Goal: Feedback & Contribution: Contribute content

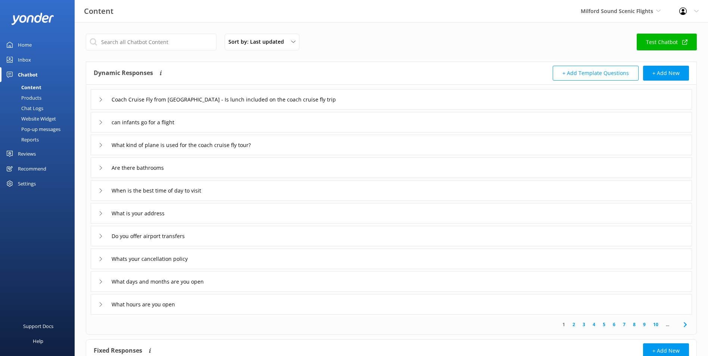
click at [29, 55] on div "Inbox" at bounding box center [24, 59] width 13 height 15
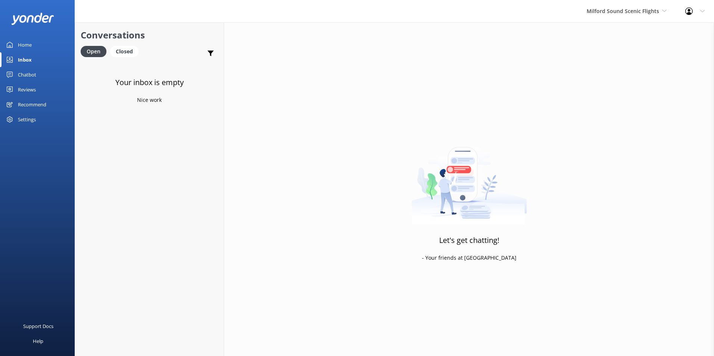
click at [32, 42] on link "Home" at bounding box center [37, 44] width 75 height 15
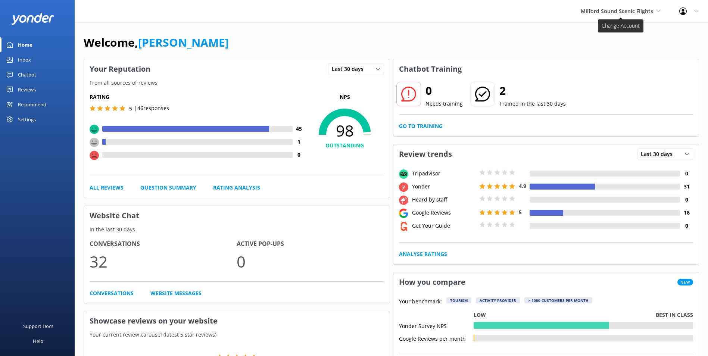
click at [601, 12] on span "Milford Sound Scenic Flights" at bounding box center [617, 10] width 72 height 7
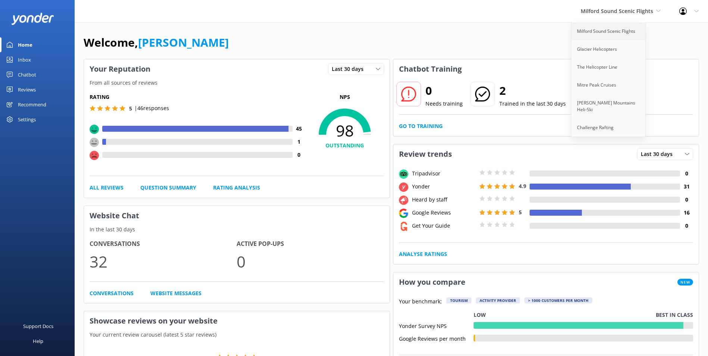
click at [609, 32] on link "Milford Sound Scenic Flights" at bounding box center [609, 31] width 75 height 18
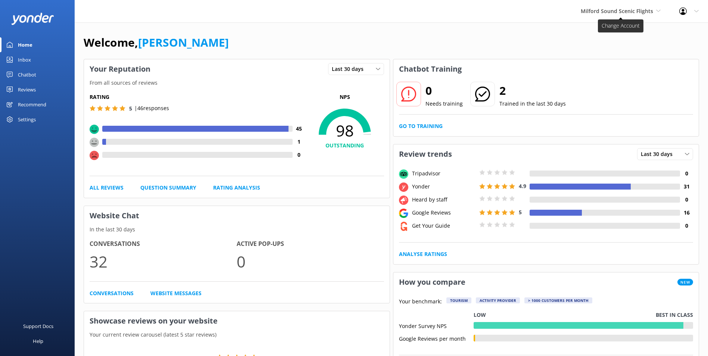
click at [619, 13] on span "Milford Sound Scenic Flights" at bounding box center [617, 10] width 72 height 7
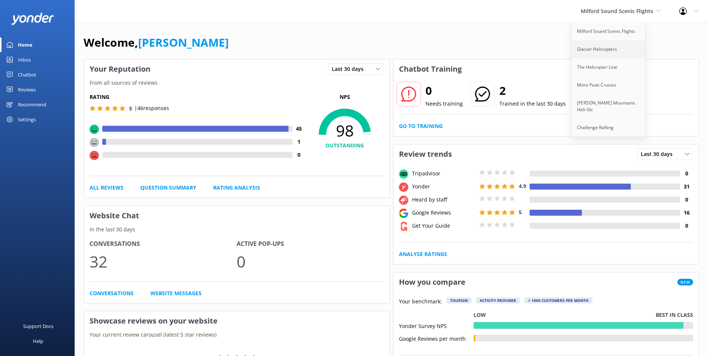
click at [612, 44] on link "Glacier Helicopters" at bounding box center [609, 49] width 75 height 18
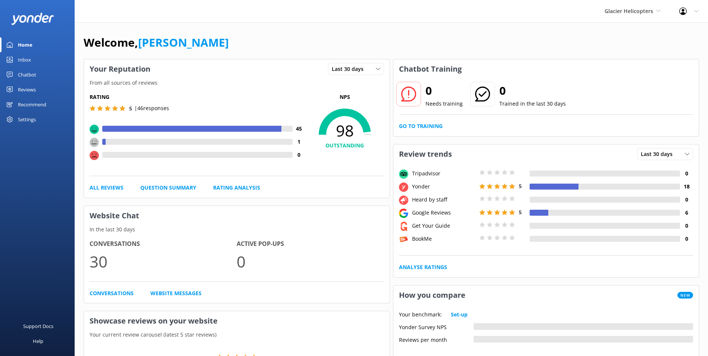
click at [43, 74] on link "Chatbot" at bounding box center [37, 74] width 75 height 15
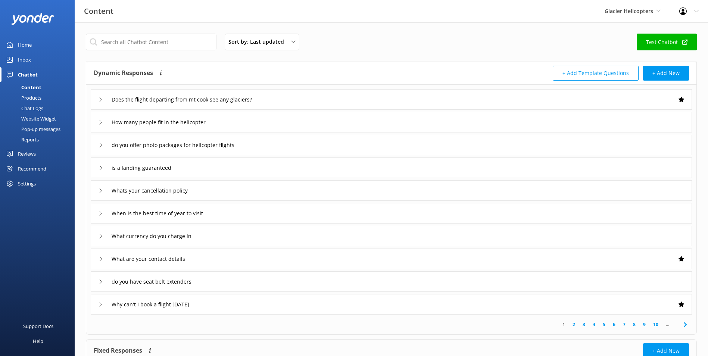
click at [45, 57] on link "Inbox" at bounding box center [37, 59] width 75 height 15
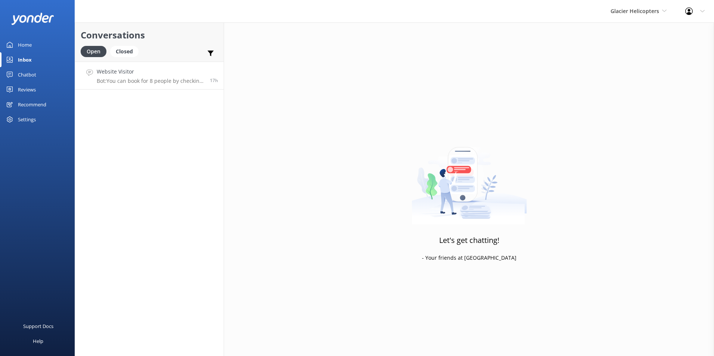
click at [161, 71] on h4 "Website Visitor" at bounding box center [151, 72] width 108 height 8
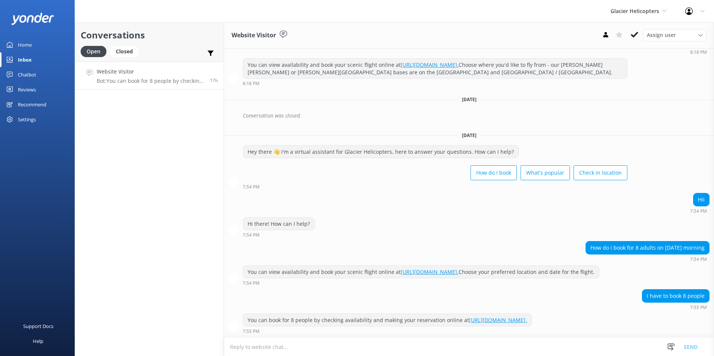
scroll to position [97, 0]
click at [633, 31] on icon at bounding box center [634, 34] width 7 height 7
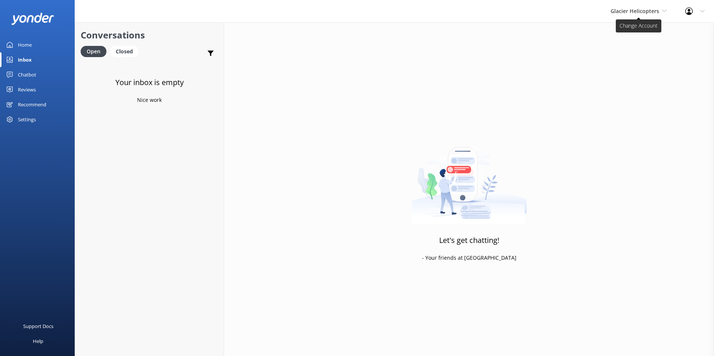
click at [646, 8] on span "Glacier Helicopters" at bounding box center [634, 10] width 49 height 7
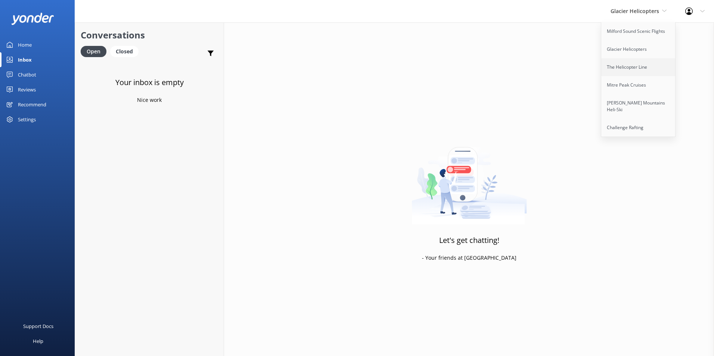
click at [630, 62] on link "The Helicopter Line" at bounding box center [638, 67] width 75 height 18
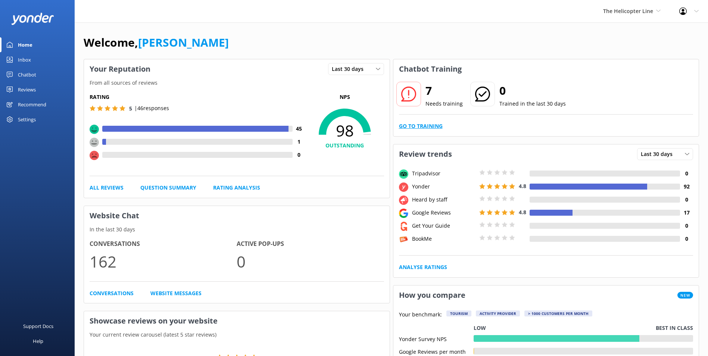
click at [411, 129] on link "Go to Training" at bounding box center [421, 126] width 44 height 8
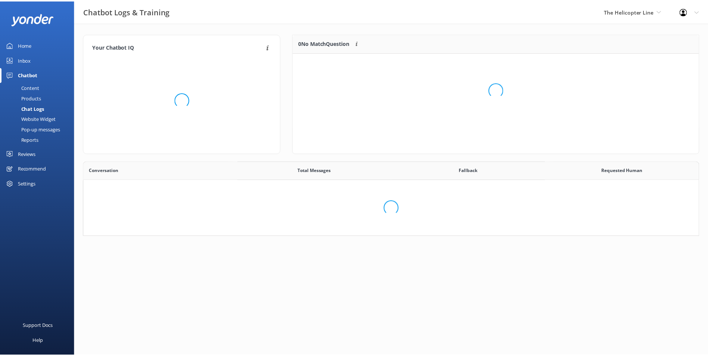
scroll to position [256, 609]
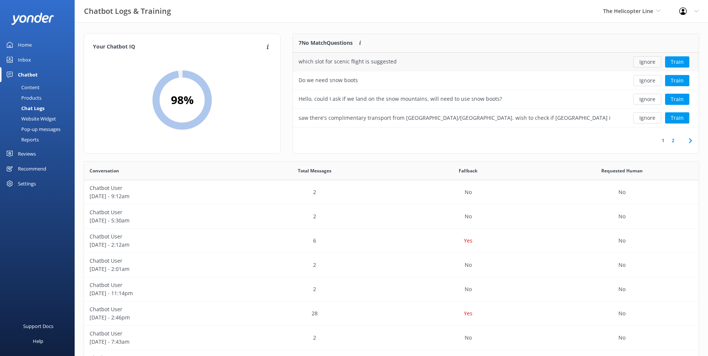
click at [650, 65] on button "Ignore" at bounding box center [648, 61] width 28 height 11
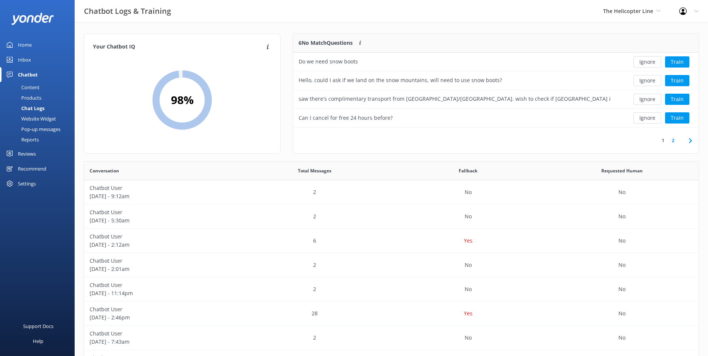
click at [650, 65] on button "Ignore" at bounding box center [648, 61] width 28 height 11
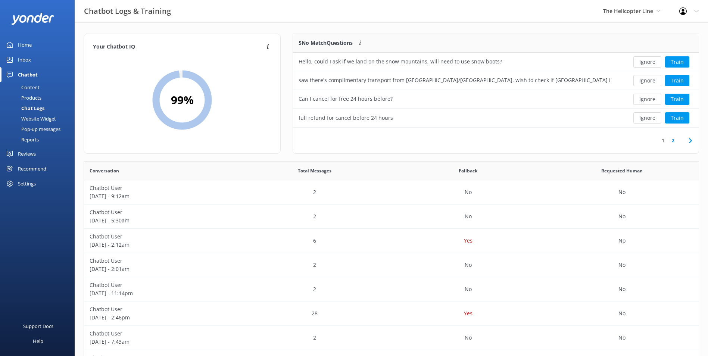
click at [650, 65] on button "Ignore" at bounding box center [648, 61] width 28 height 11
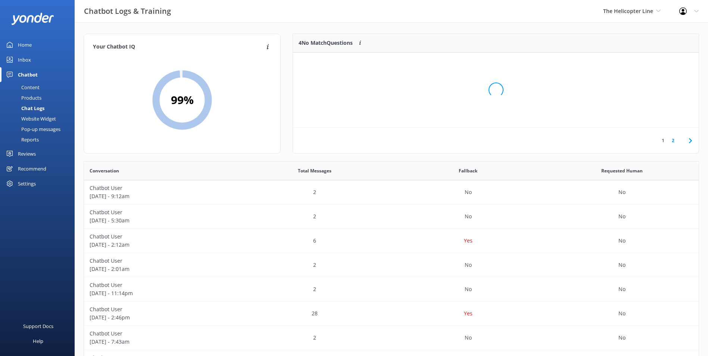
click at [650, 65] on div "Loading.." at bounding box center [496, 90] width 391 height 356
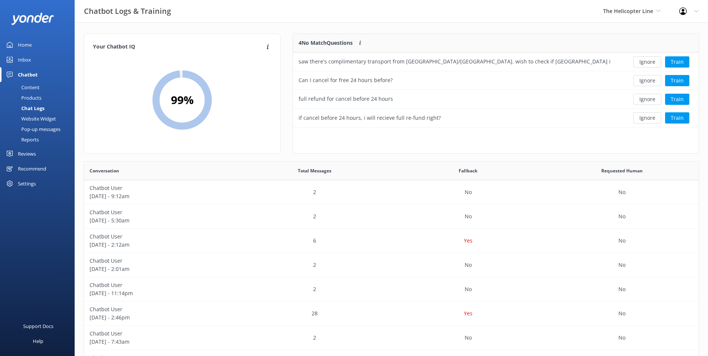
click at [650, 65] on button "Ignore" at bounding box center [648, 61] width 28 height 11
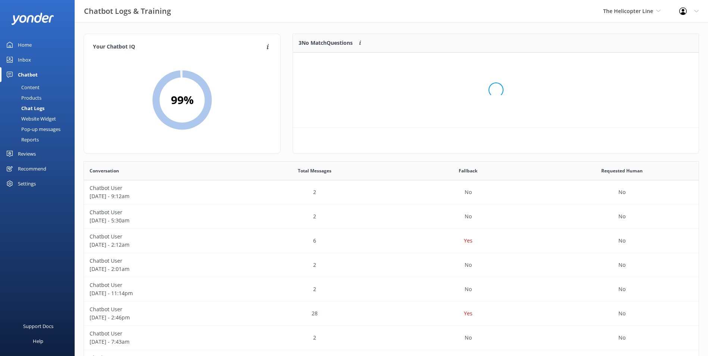
scroll to position [69, 400]
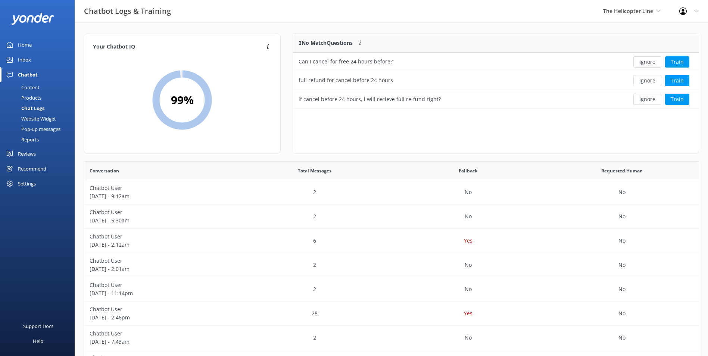
click at [652, 63] on button "Ignore" at bounding box center [648, 61] width 28 height 11
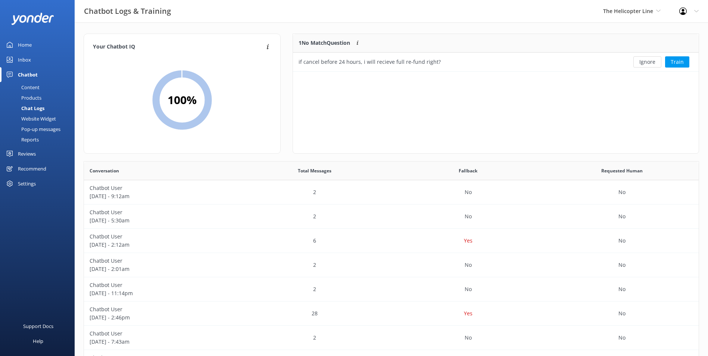
scroll to position [32, 400]
click at [652, 63] on button "Ignore" at bounding box center [648, 61] width 28 height 11
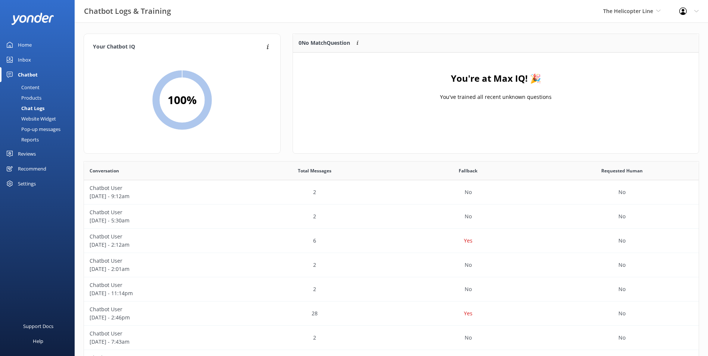
click at [40, 59] on link "Inbox" at bounding box center [37, 59] width 75 height 15
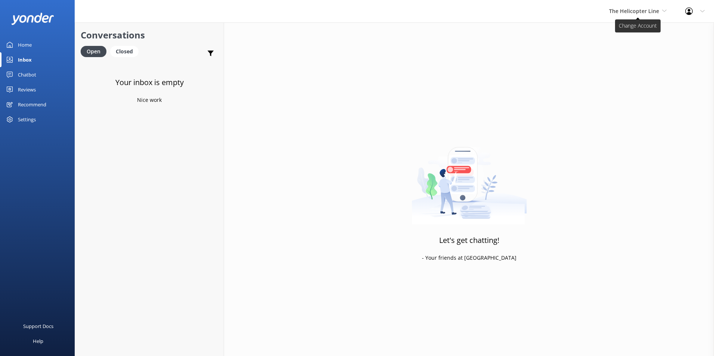
click at [649, 10] on span "The Helicopter Line" at bounding box center [634, 10] width 50 height 7
click at [621, 88] on link "Mitre Peak Cruises" at bounding box center [637, 85] width 75 height 18
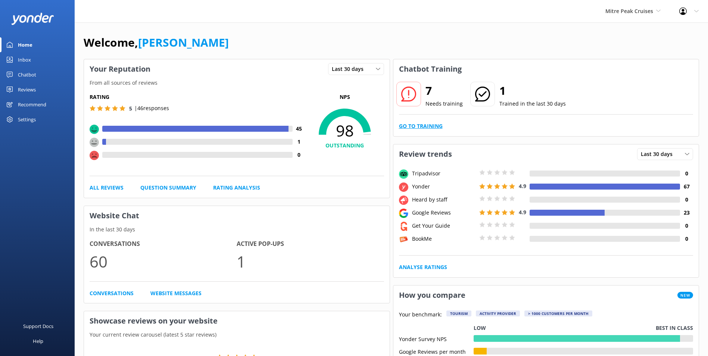
click at [429, 127] on link "Go to Training" at bounding box center [421, 126] width 44 height 8
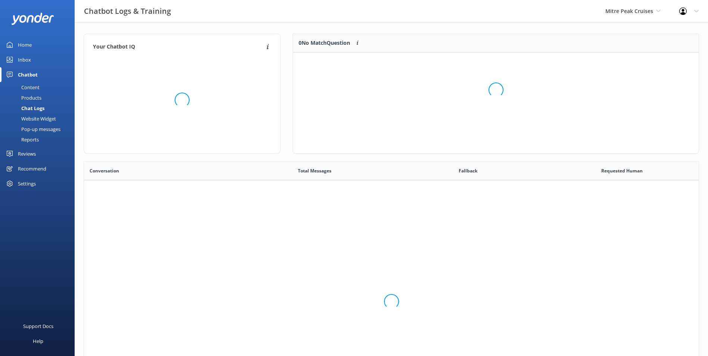
scroll to position [256, 609]
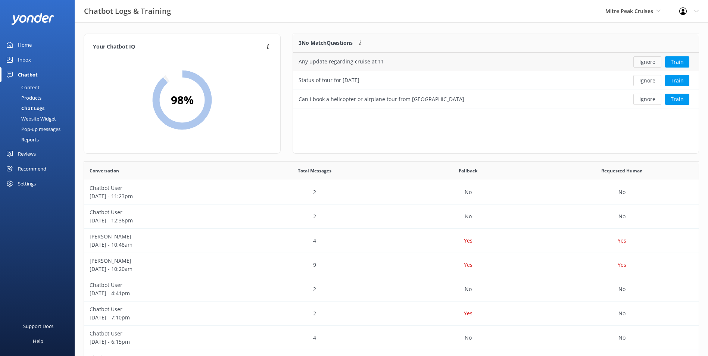
click at [641, 59] on button "Ignore" at bounding box center [648, 61] width 28 height 11
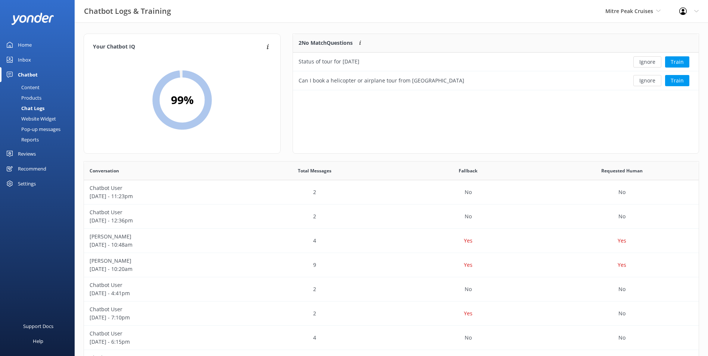
scroll to position [51, 400]
click at [641, 59] on button "Ignore" at bounding box center [648, 61] width 28 height 11
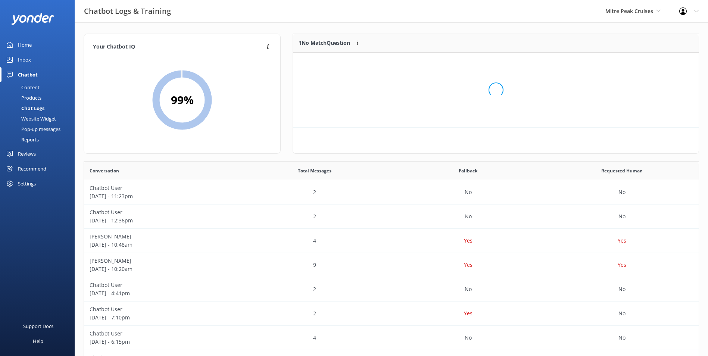
scroll to position [32, 400]
click at [641, 59] on button "Ignore" at bounding box center [648, 61] width 28 height 11
click at [35, 62] on link "Inbox" at bounding box center [37, 59] width 75 height 15
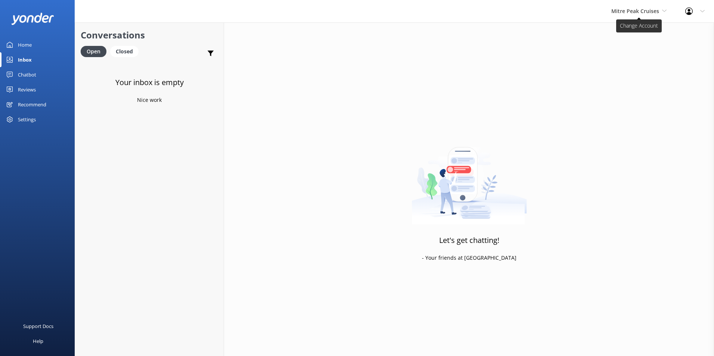
click at [661, 11] on span "Mitre Peak Cruises" at bounding box center [638, 11] width 55 height 8
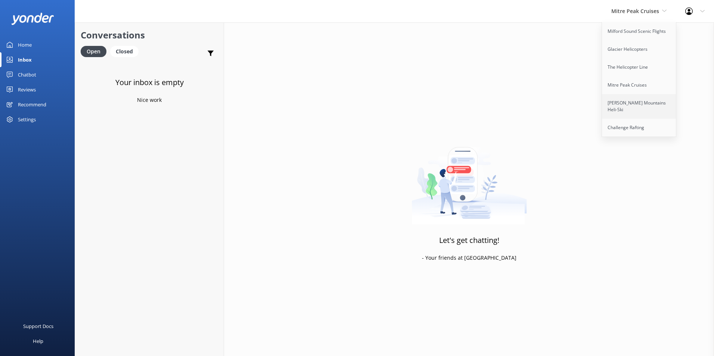
click at [634, 106] on link "[PERSON_NAME] Mountains Heli-Ski" at bounding box center [639, 106] width 75 height 25
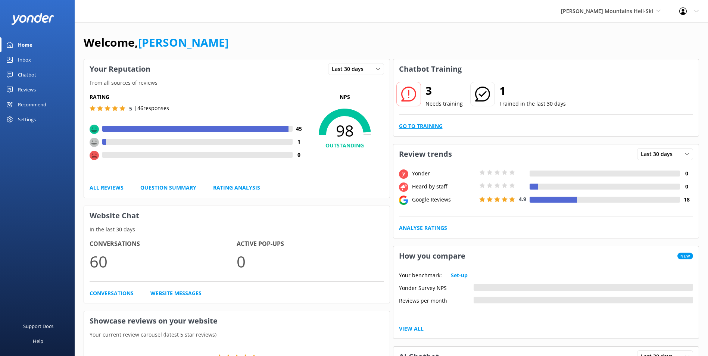
click at [436, 127] on link "Go to Training" at bounding box center [421, 126] width 44 height 8
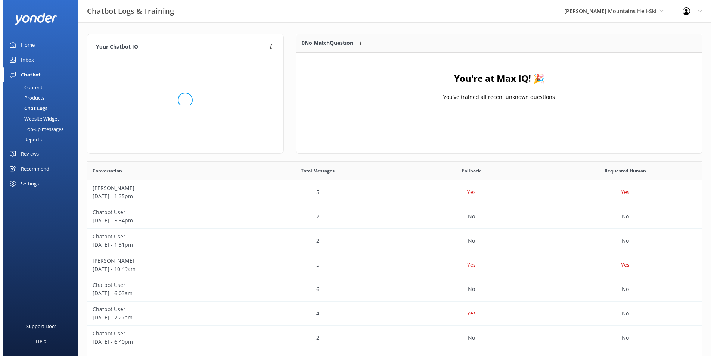
scroll to position [256, 609]
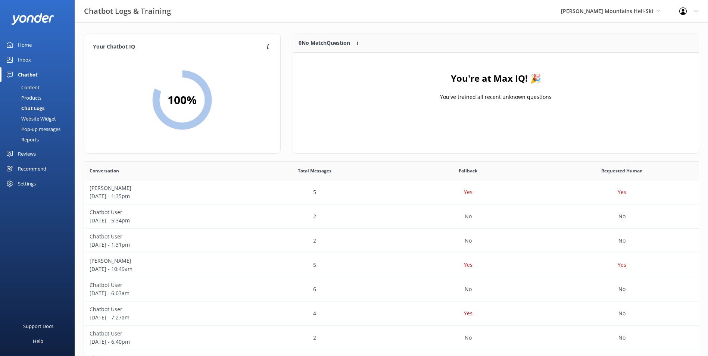
click at [50, 57] on link "Inbox" at bounding box center [37, 59] width 75 height 15
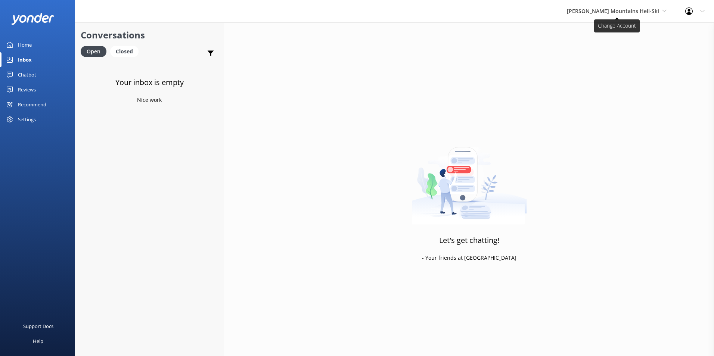
click at [665, 7] on span "[PERSON_NAME] Mountains Heli-Ski" at bounding box center [617, 11] width 100 height 8
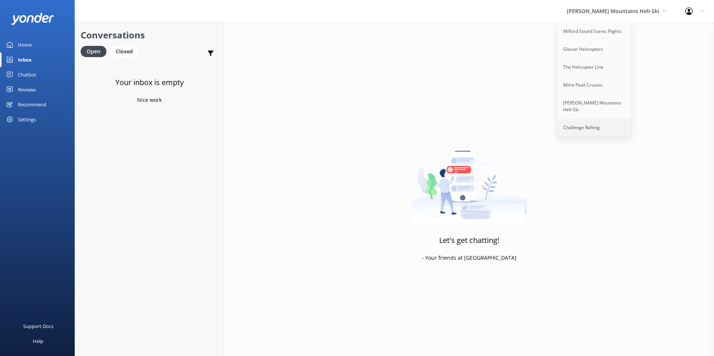
click at [607, 119] on link "Challenge Rafting" at bounding box center [594, 128] width 75 height 18
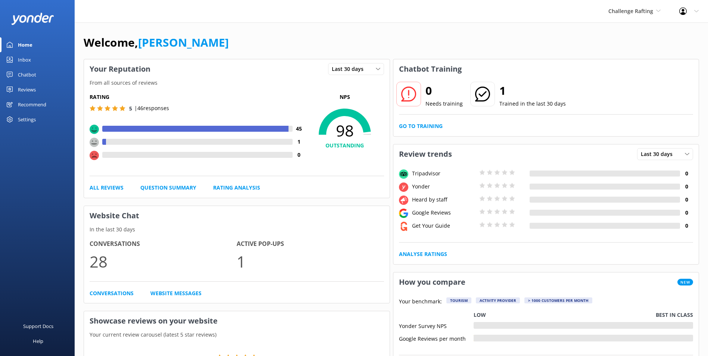
click at [41, 55] on link "Inbox" at bounding box center [37, 59] width 75 height 15
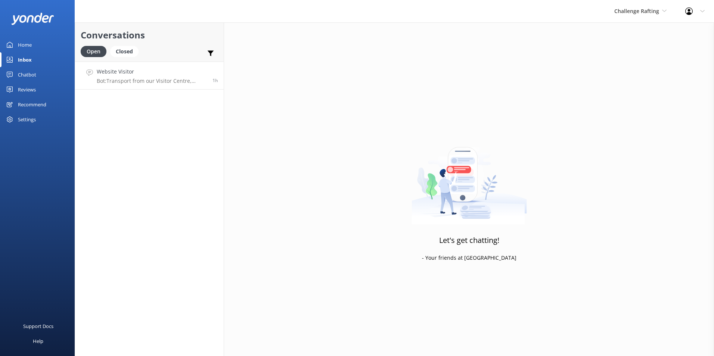
click at [147, 74] on h4 "Website Visitor" at bounding box center [152, 72] width 110 height 8
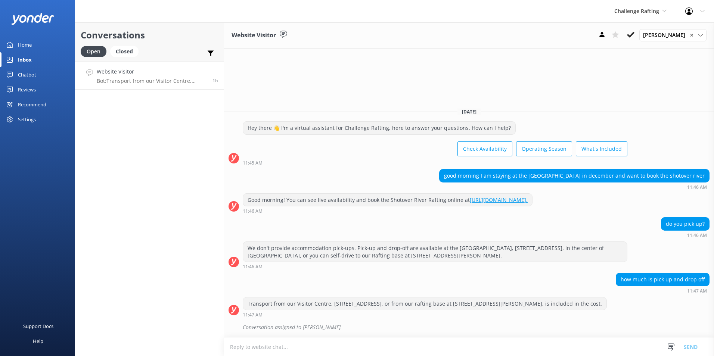
click at [47, 73] on link "Chatbot" at bounding box center [37, 74] width 75 height 15
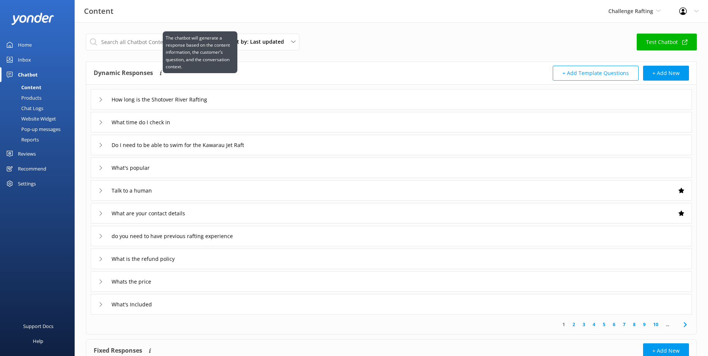
click at [178, 40] on p "The chatbot will generate a response based on the content information, the cust…" at bounding box center [200, 52] width 69 height 36
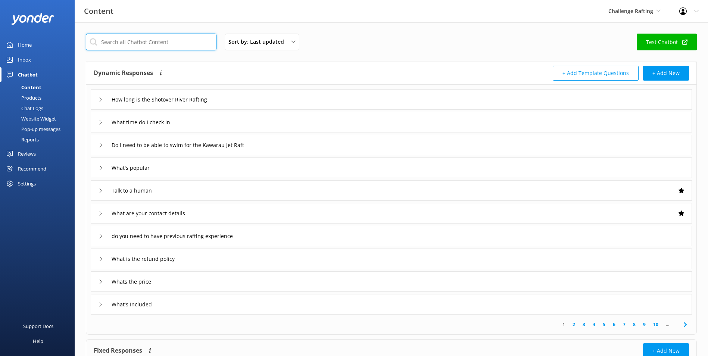
click at [132, 48] on input "text" at bounding box center [151, 42] width 131 height 17
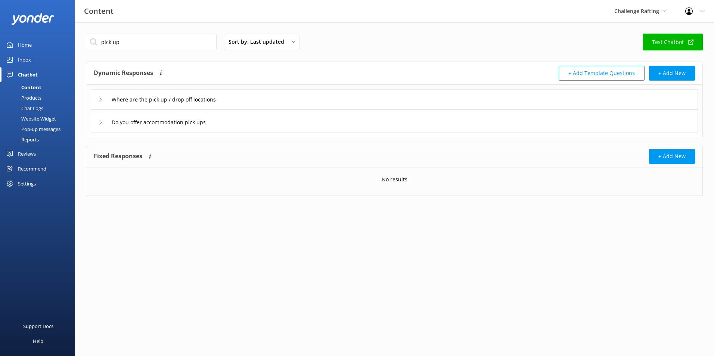
click at [183, 108] on div "Where are the pick up / drop off locations" at bounding box center [394, 99] width 607 height 21
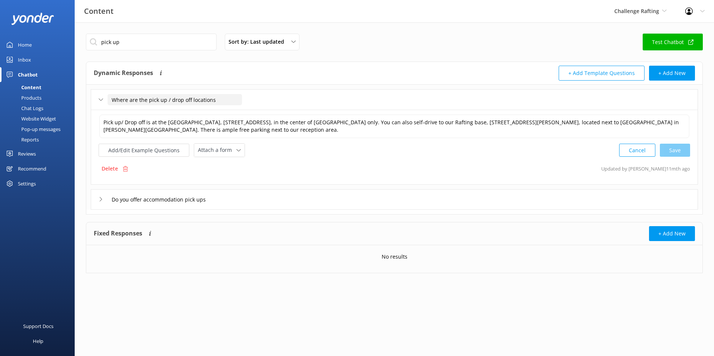
click at [195, 99] on input "Where are the pick up / drop off locations" at bounding box center [175, 99] width 134 height 11
click at [194, 129] on textarea "Pick up/ Drop off is at the Visitor Centre, 88 Beach Street, in the center of Q…" at bounding box center [394, 127] width 590 height 24
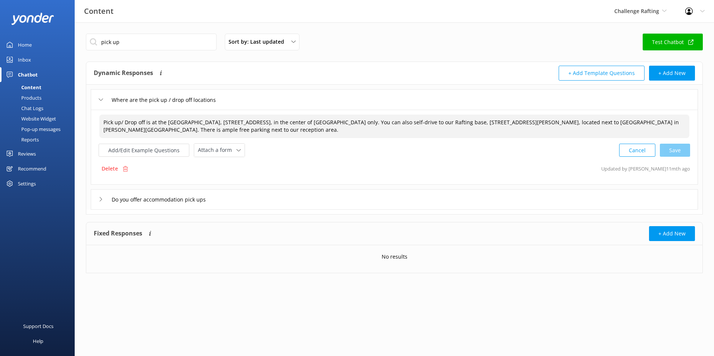
click at [290, 163] on div "Delete Updated by Jaimie Moscarello 11mth ago" at bounding box center [394, 169] width 591 height 14
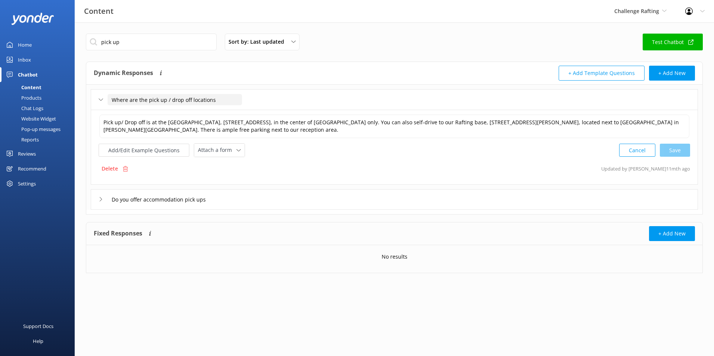
click at [150, 97] on input "Where are the pick up / drop off locations" at bounding box center [175, 99] width 134 height 11
drag, startPoint x: 105, startPoint y: 97, endPoint x: 102, endPoint y: 99, distance: 4.0
click at [104, 98] on div "Where are the pick up / drop off locations" at bounding box center [166, 100] width 134 height 12
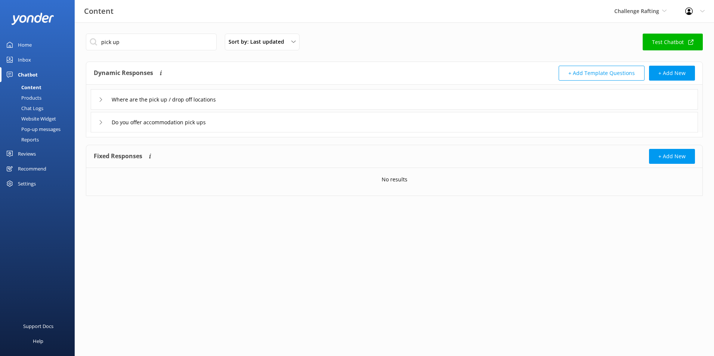
click at [125, 132] on div "Do you offer accommodation pick ups" at bounding box center [394, 122] width 607 height 21
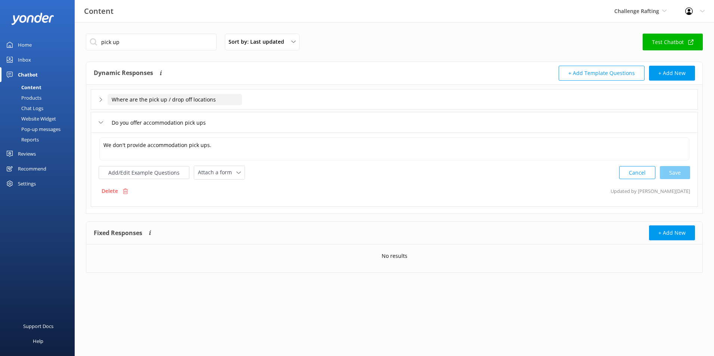
click at [112, 99] on input "Where are the pick up / drop off locations" at bounding box center [175, 99] width 134 height 11
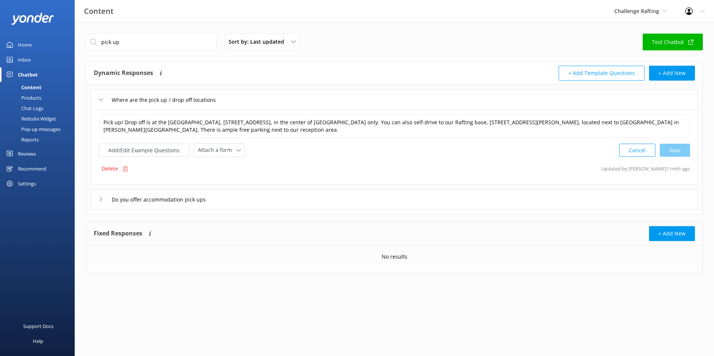
click at [102, 99] on icon at bounding box center [101, 99] width 4 height 4
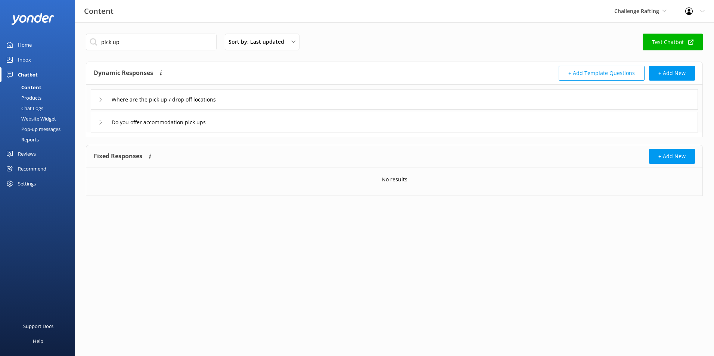
click at [103, 99] on div "Where are the pick up / drop off locations" at bounding box center [166, 99] width 134 height 12
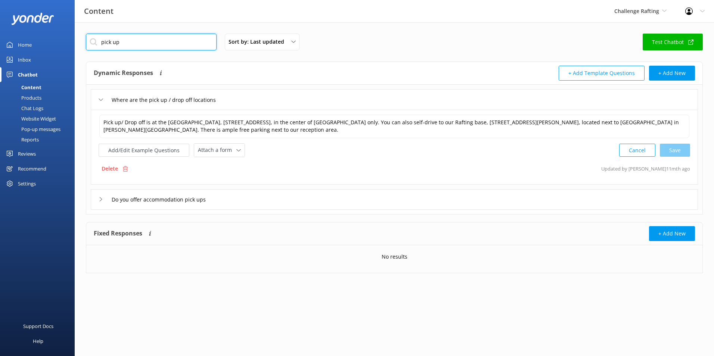
click at [158, 40] on input "pick up" at bounding box center [151, 42] width 131 height 17
drag, startPoint x: 158, startPoint y: 41, endPoint x: 63, endPoint y: 48, distance: 94.3
click at [63, 47] on div "Content Challenge Rafting Milford Sound Scenic Flights Glacier Helicopters The …" at bounding box center [357, 158] width 714 height 273
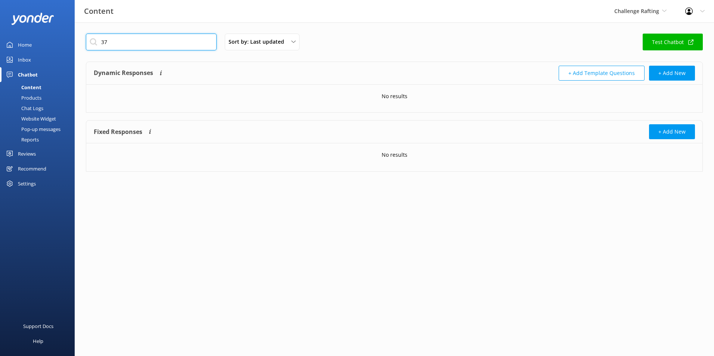
type input "3"
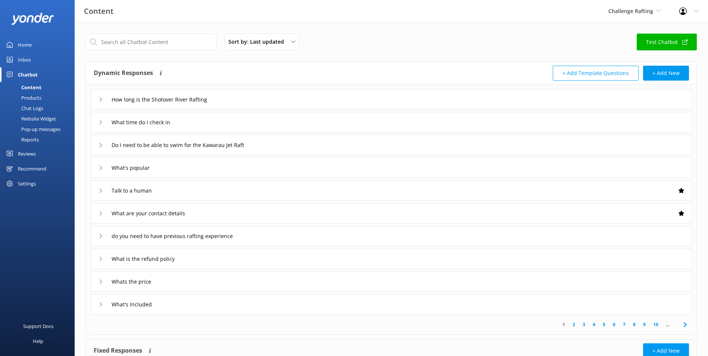
click at [42, 58] on link "Inbox" at bounding box center [37, 59] width 75 height 15
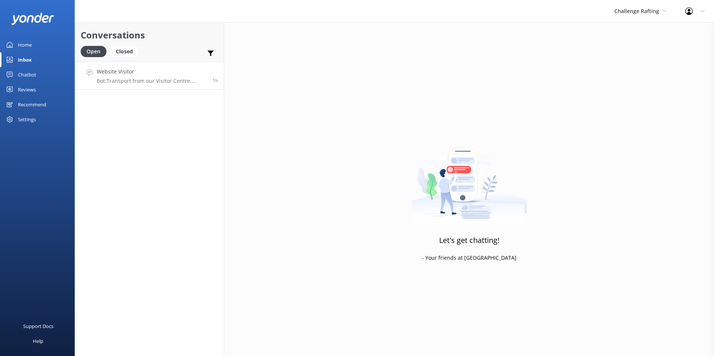
click at [154, 77] on div "Website Visitor Bot: Transport from our Visitor Centre, 37 Camp Street, or from…" at bounding box center [152, 76] width 110 height 16
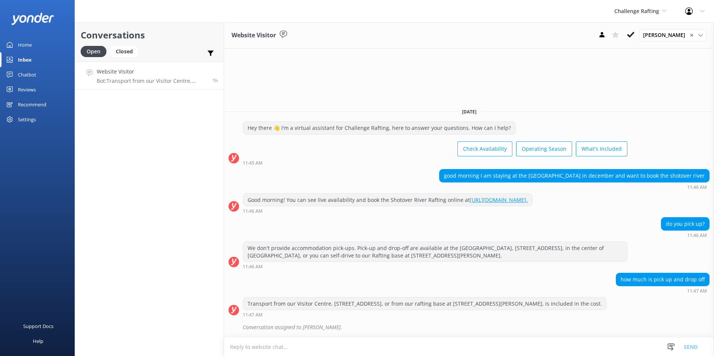
click at [51, 75] on link "Chatbot" at bounding box center [37, 74] width 75 height 15
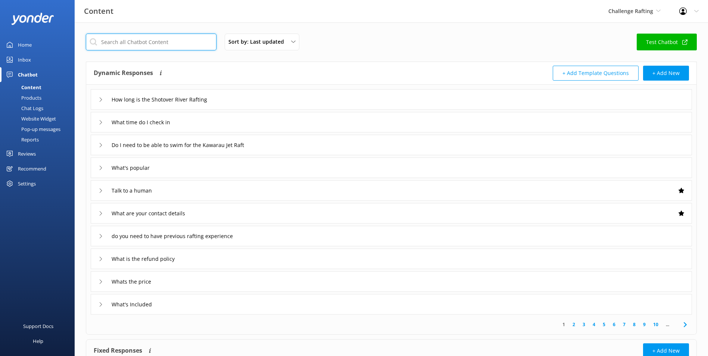
click at [149, 34] on input "text" at bounding box center [151, 42] width 131 height 17
type input "check in"
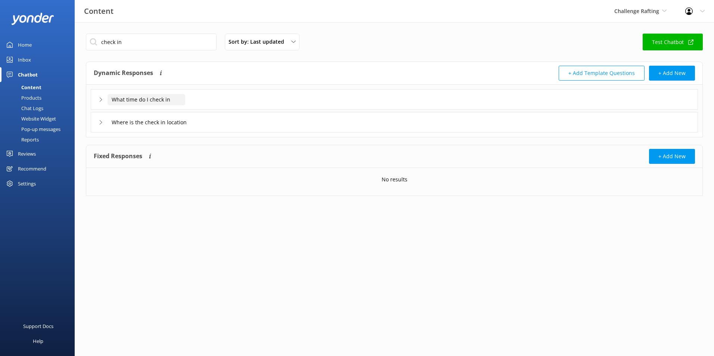
click at [135, 97] on input "What time do I check in" at bounding box center [147, 99] width 78 height 11
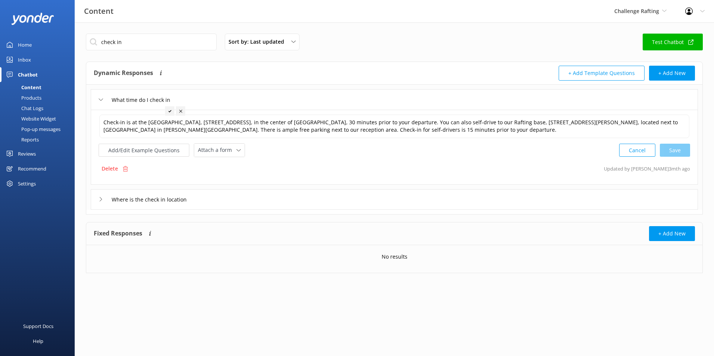
click at [145, 289] on div "check in Sort by: Last updated Title (A-Z) Last updated Test Chatbot Dynamic Re…" at bounding box center [394, 158] width 639 height 273
click at [97, 96] on div "What time do I check in" at bounding box center [394, 99] width 607 height 21
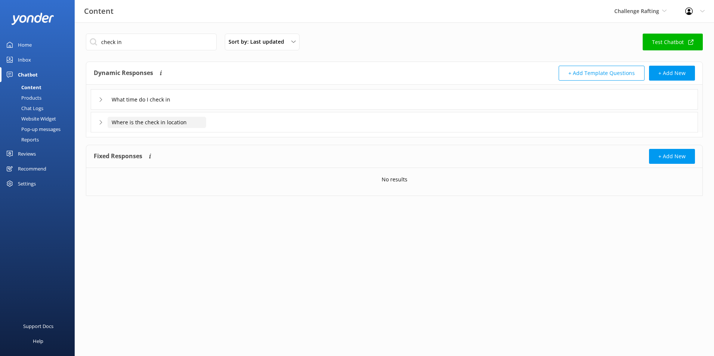
click at [162, 118] on input "Where is the check in location" at bounding box center [157, 122] width 99 height 11
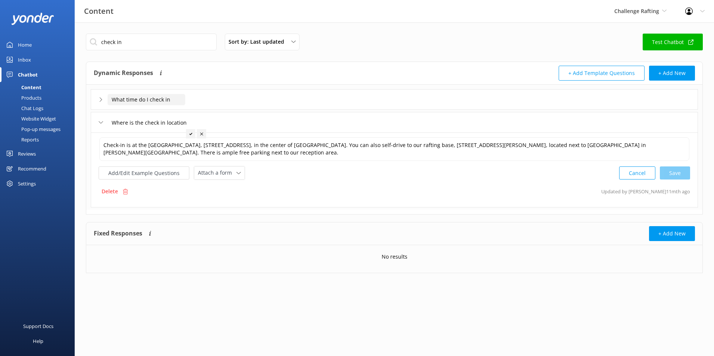
click at [178, 96] on input "What time do I check in" at bounding box center [147, 99] width 78 height 11
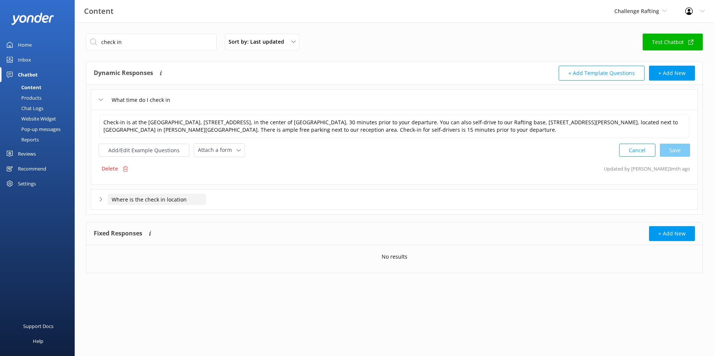
click at [168, 202] on input "Where is the check in location" at bounding box center [157, 199] width 99 height 11
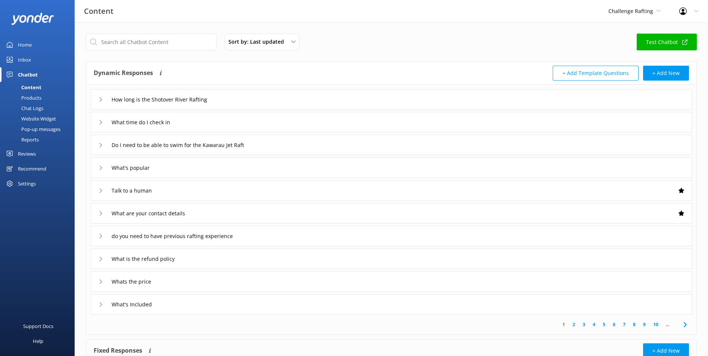
click at [40, 59] on link "Inbox" at bounding box center [37, 59] width 75 height 15
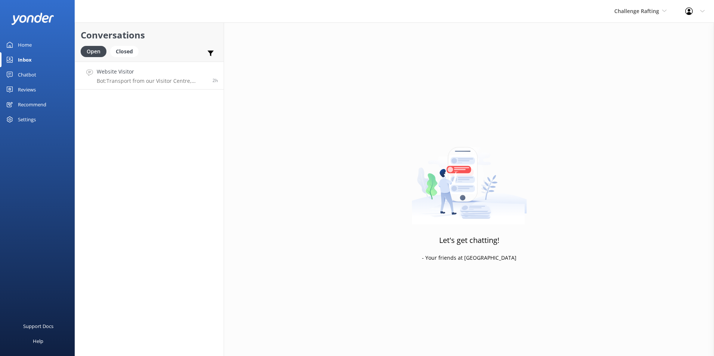
click at [180, 77] on div "Website Visitor Bot: Transport from our Visitor Centre, [STREET_ADDRESS], or fr…" at bounding box center [152, 76] width 110 height 16
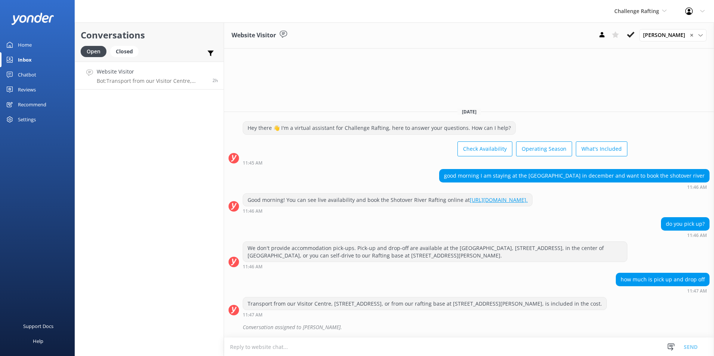
click at [50, 77] on link "Chatbot" at bounding box center [37, 74] width 75 height 15
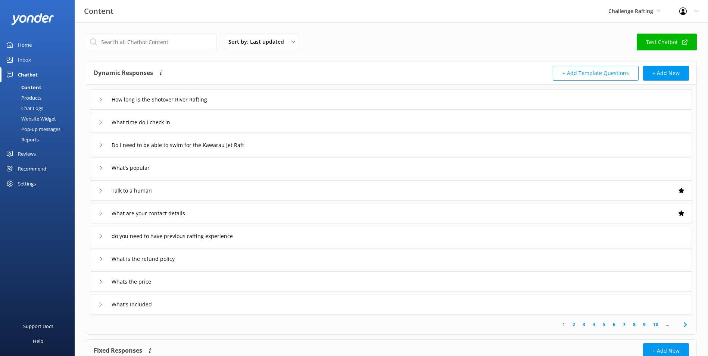
click at [34, 58] on link "Inbox" at bounding box center [37, 59] width 75 height 15
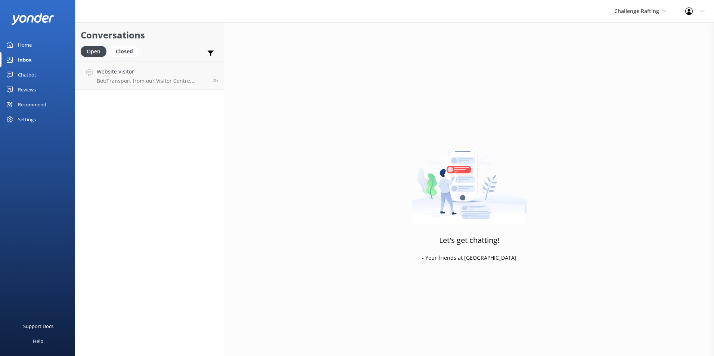
click at [37, 44] on link "Home" at bounding box center [37, 44] width 75 height 15
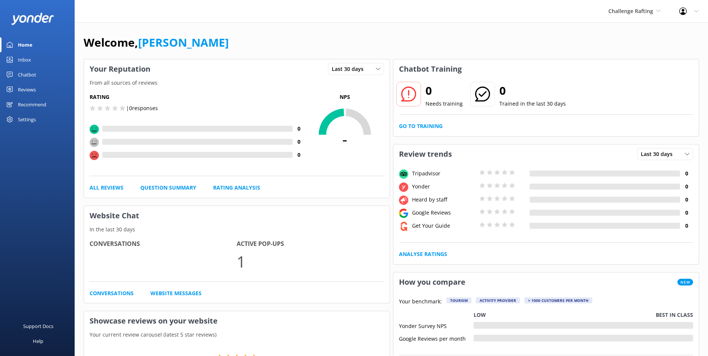
click at [37, 86] on link "Reviews" at bounding box center [37, 89] width 75 height 15
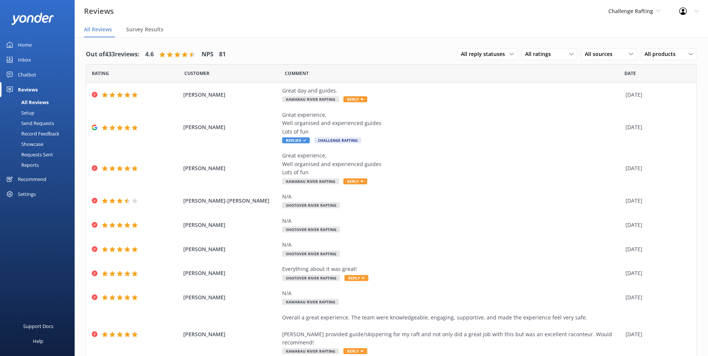
click at [44, 75] on link "Chatbot" at bounding box center [37, 74] width 75 height 15
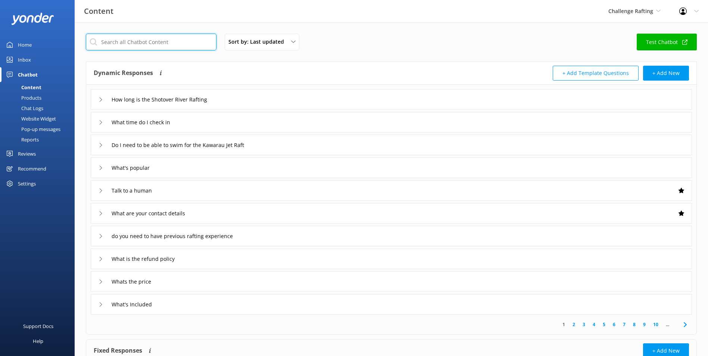
drag, startPoint x: 179, startPoint y: 47, endPoint x: 176, endPoint y: 50, distance: 4.3
click at [176, 50] on input "text" at bounding box center [151, 42] width 131 height 17
type input "location"
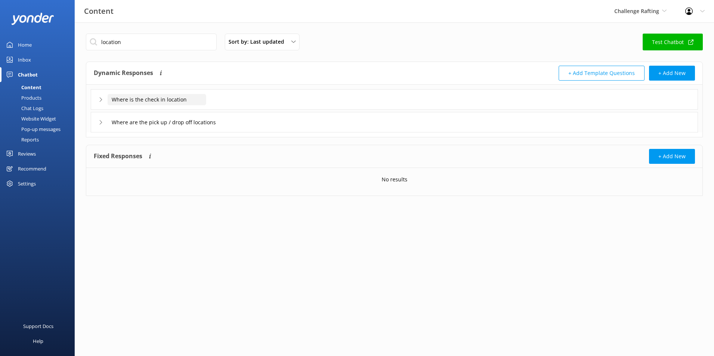
click at [171, 96] on input "Where is the check in location" at bounding box center [157, 99] width 99 height 11
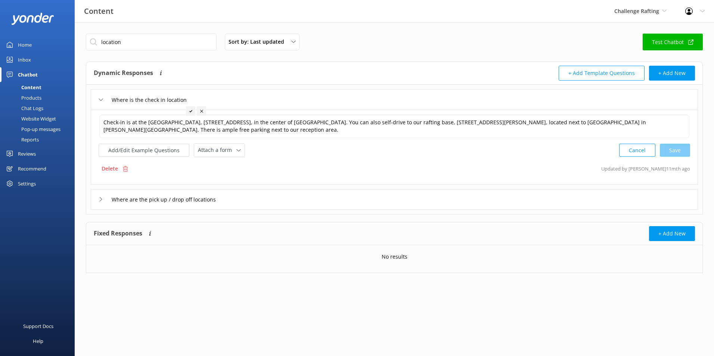
click at [220, 98] on div "Where is the check in location" at bounding box center [394, 99] width 607 height 21
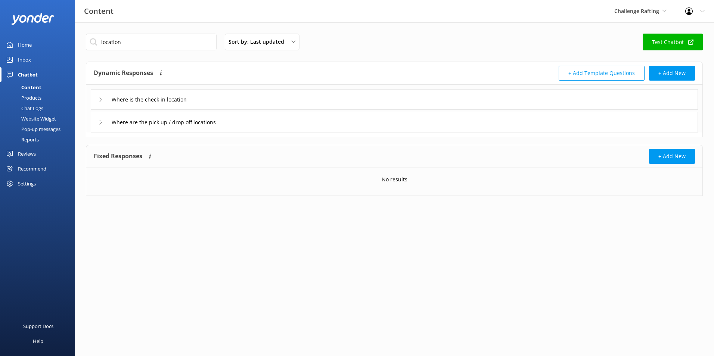
click at [208, 116] on div "Where are the pick up / drop off locations" at bounding box center [394, 122] width 607 height 21
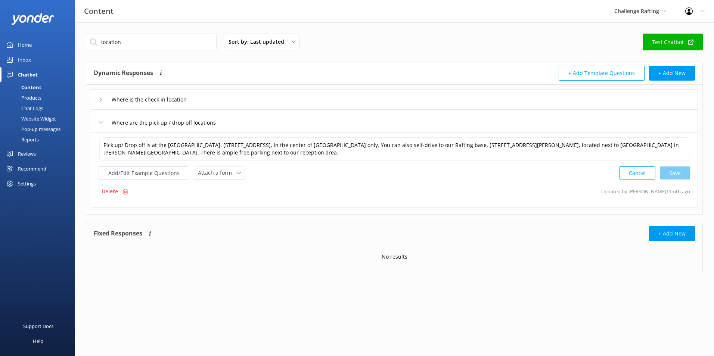
click at [21, 61] on div "Inbox" at bounding box center [24, 59] width 13 height 15
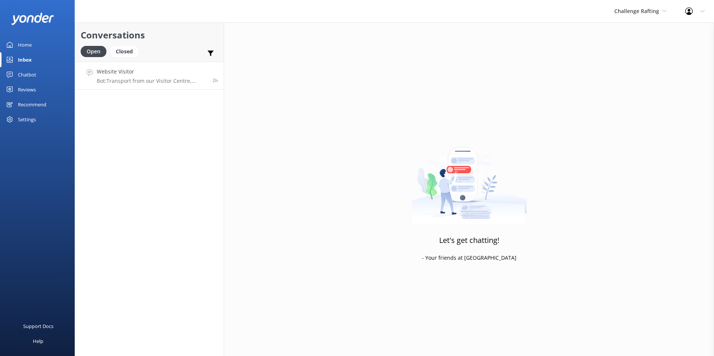
click at [136, 79] on p "Bot: Transport from our Visitor Centre, 37 Camp Street, or from our rafting bas…" at bounding box center [152, 81] width 110 height 7
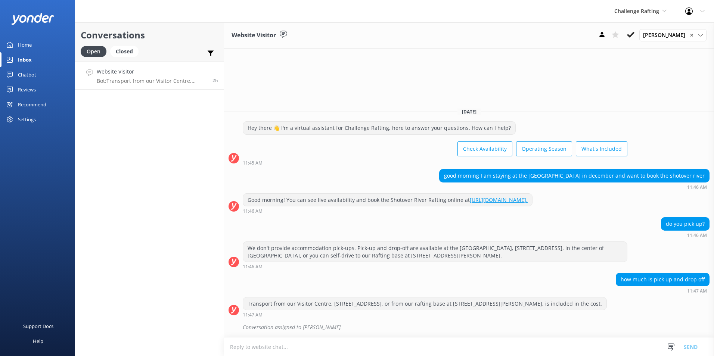
click at [18, 50] on link "Home" at bounding box center [37, 44] width 75 height 15
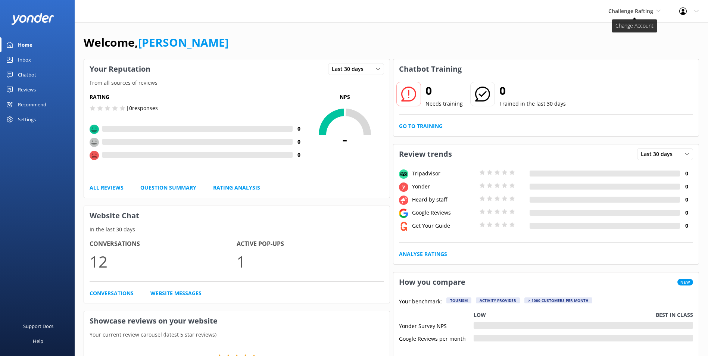
click at [655, 13] on span "Challenge Rafting" at bounding box center [635, 11] width 52 height 8
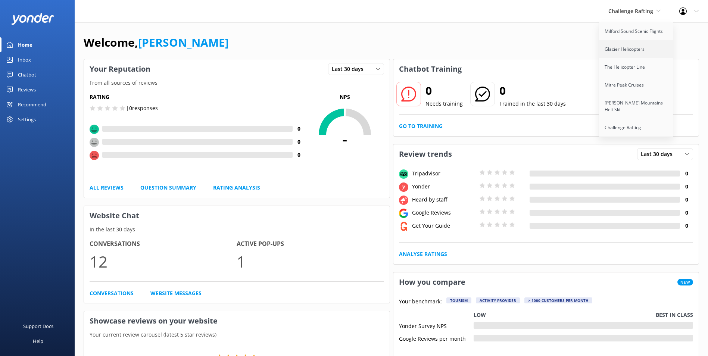
click at [649, 43] on link "Glacier Helicopters" at bounding box center [636, 49] width 75 height 18
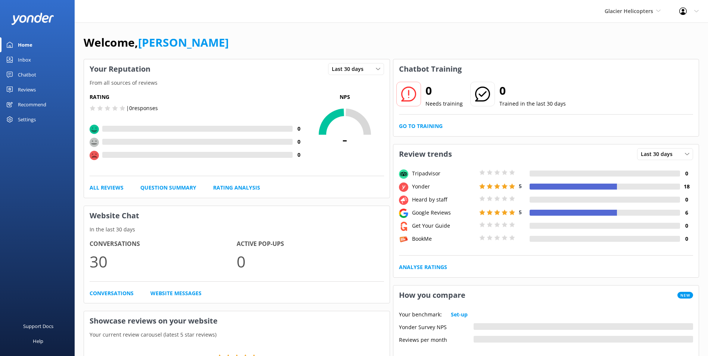
click at [40, 64] on link "Inbox" at bounding box center [37, 59] width 75 height 15
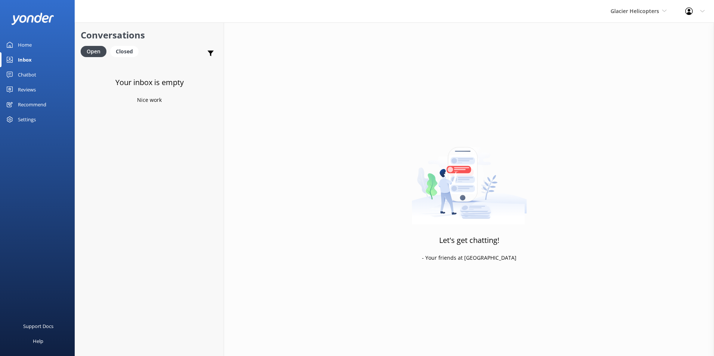
click at [19, 77] on div "Chatbot" at bounding box center [27, 74] width 18 height 15
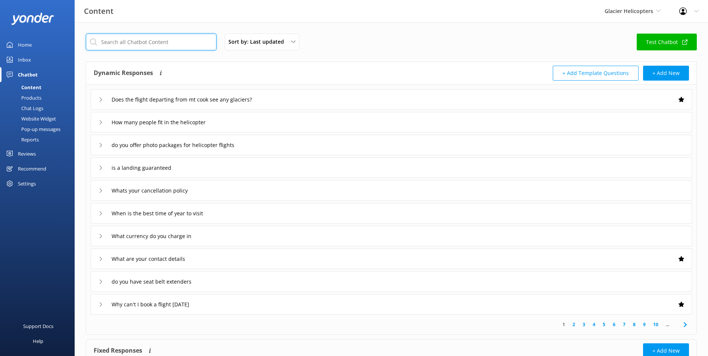
click at [184, 47] on input "text" at bounding box center [151, 42] width 131 height 17
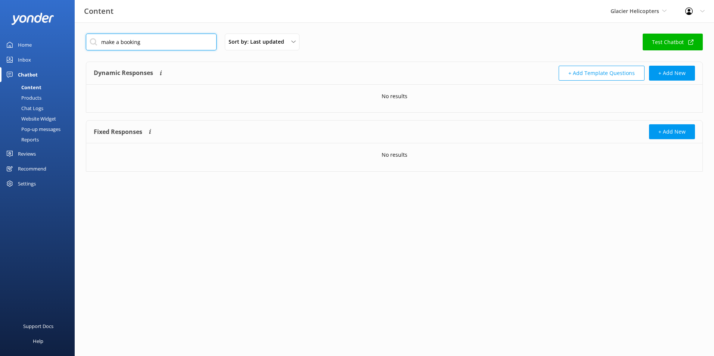
drag, startPoint x: 172, startPoint y: 44, endPoint x: 49, endPoint y: 39, distance: 123.3
click at [49, 39] on div "Content Glacier Helicopters Milford Sound Scenic Flights Glacier Helicopters Th…" at bounding box center [357, 108] width 714 height 172
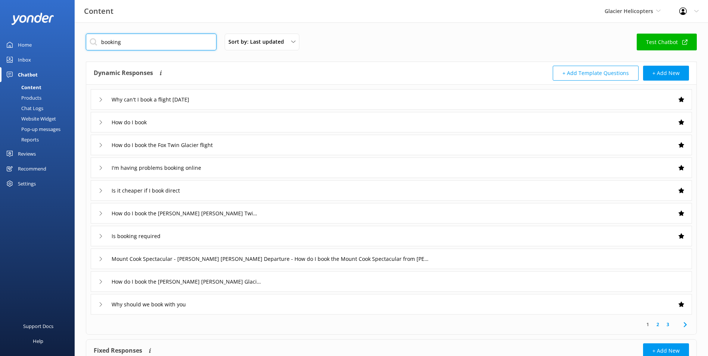
type input "booking"
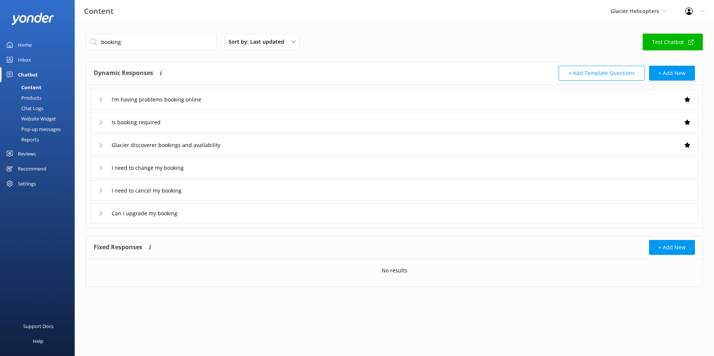
click at [242, 165] on div "I need to change my booking" at bounding box center [394, 168] width 607 height 21
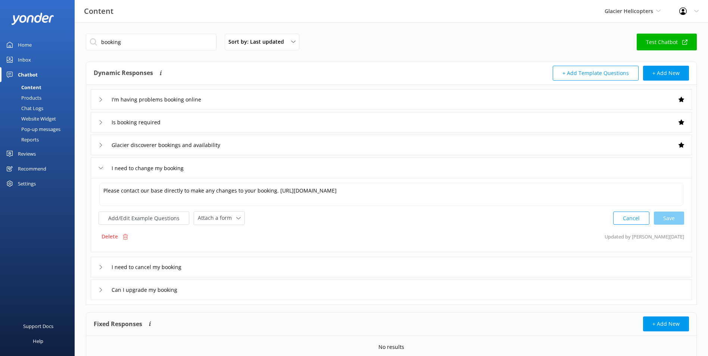
click at [270, 270] on div "I need to cancel my booking" at bounding box center [391, 267] width 601 height 21
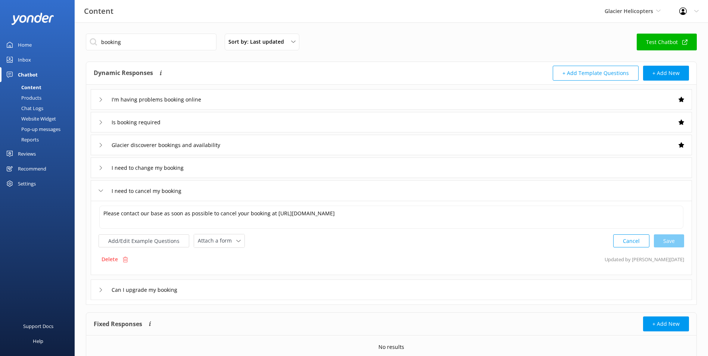
click at [282, 284] on div "Can I upgrade my booking" at bounding box center [391, 290] width 601 height 21
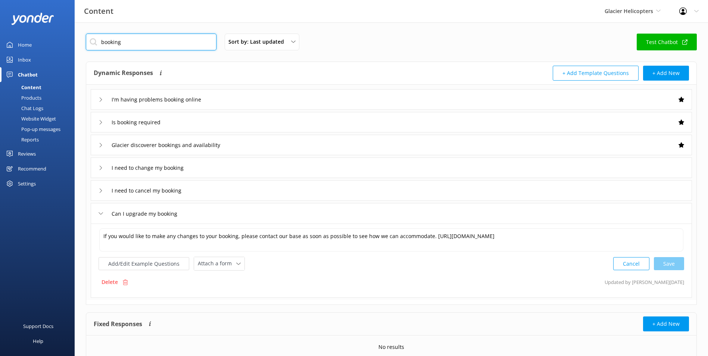
click at [140, 43] on input "booking" at bounding box center [151, 42] width 131 height 17
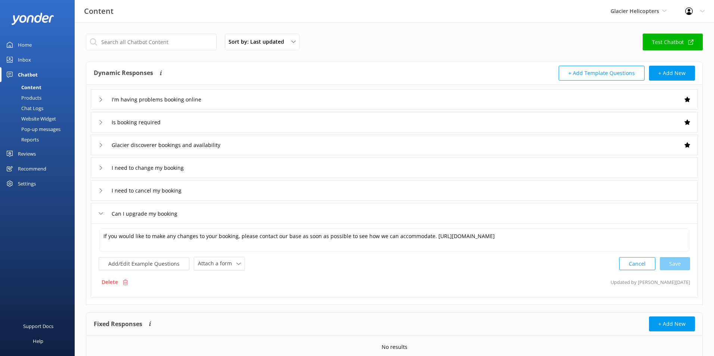
click at [388, 32] on div "Sort by: Last updated Title (A-Z) Last updated Test Chatbot Dynamic Responses T…" at bounding box center [394, 204] width 639 height 364
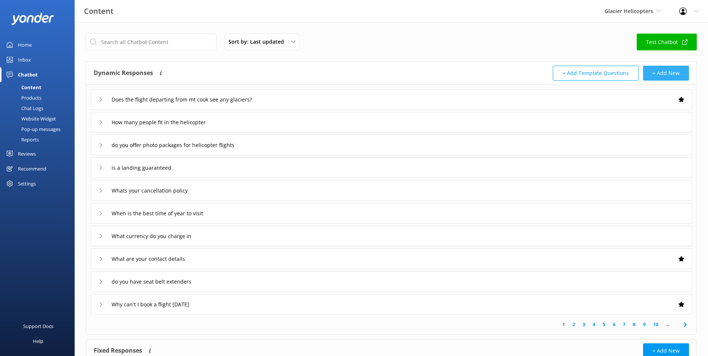
click at [675, 74] on button "+ Add New" at bounding box center [666, 73] width 46 height 15
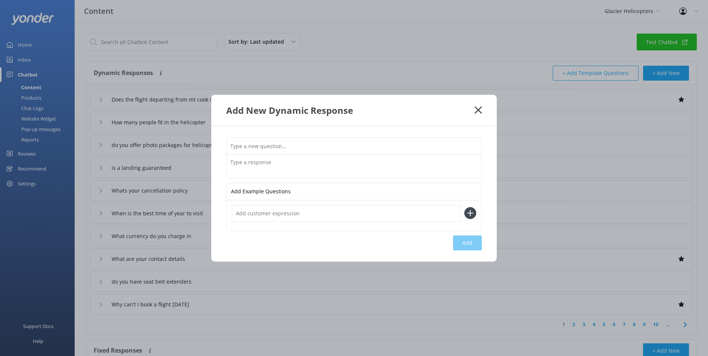
click at [323, 152] on input "text" at bounding box center [354, 146] width 255 height 17
type input "o"
type input "i want to book 6 people"
click at [308, 165] on textarea at bounding box center [354, 166] width 255 height 23
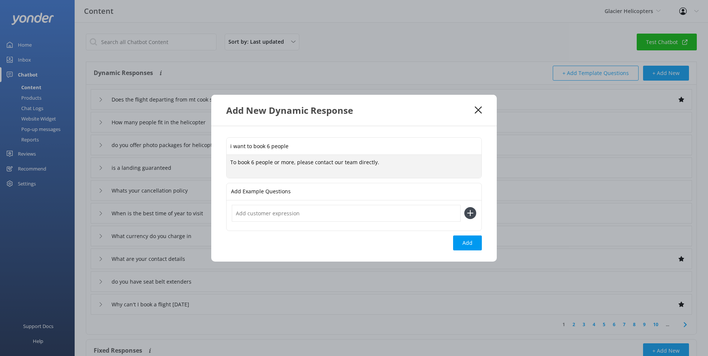
type textarea "To book 6 people or more, please contact our team directly."
click at [351, 210] on input "text" at bounding box center [346, 213] width 229 height 17
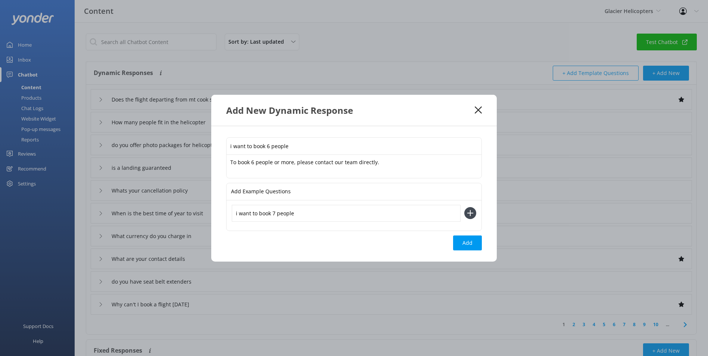
type input "i want to book 7 people"
click at [469, 216] on icon at bounding box center [470, 213] width 12 height 12
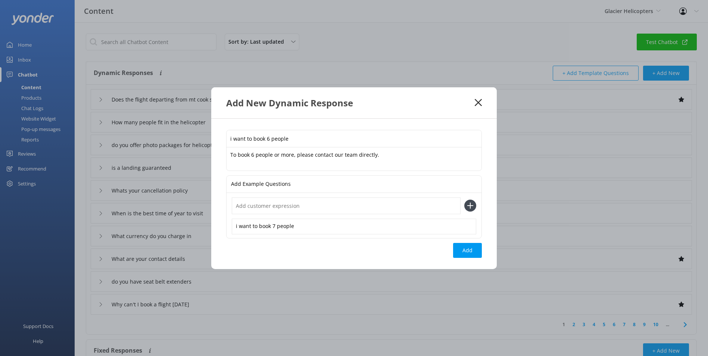
click at [425, 209] on input "text" at bounding box center [346, 206] width 229 height 17
type input "i want to book 8 peopl"
click at [425, 208] on input "i want to book 8 peopl" at bounding box center [346, 206] width 229 height 17
click at [409, 228] on div "i want to book 7 people" at bounding box center [354, 227] width 245 height 16
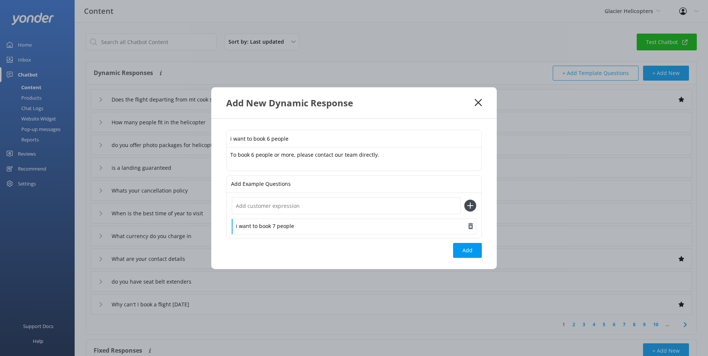
click at [409, 228] on div "i want to book 7 people" at bounding box center [354, 227] width 245 height 16
click at [343, 134] on input "i want to book 6 people" at bounding box center [354, 138] width 255 height 17
click at [304, 207] on input "text" at bounding box center [346, 206] width 229 height 17
type input "book 7 people"
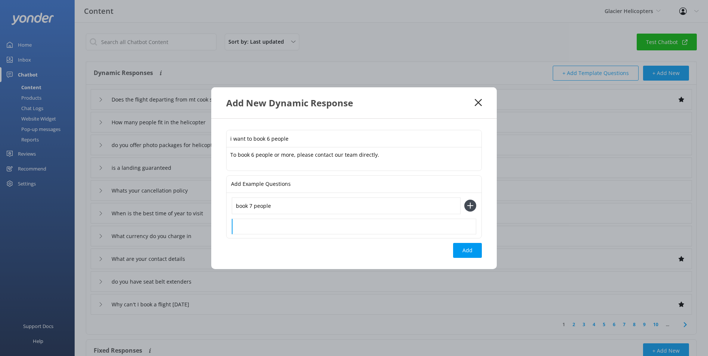
click at [298, 218] on div "book 7 people" at bounding box center [354, 216] width 245 height 36
drag, startPoint x: 318, startPoint y: 197, endPoint x: 158, endPoint y: 235, distance: 164.4
click at [158, 234] on div "Add New Dynamic Response i want to book 6 people To book 6 people or more, plea…" at bounding box center [354, 178] width 708 height 356
click at [466, 250] on button "Add" at bounding box center [467, 250] width 29 height 15
type input "i want to book 6 people"
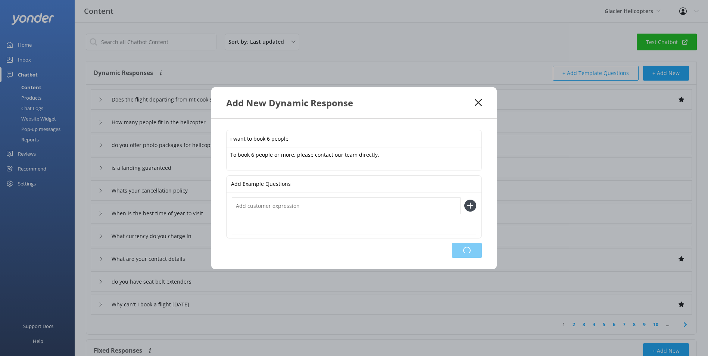
type input "Does the flight departing from mt cook see any glaciers?"
type input "How many people fit in the helicopter"
type input "do you offer photo packages for helicopter flights"
type input "is a landing guaranteed"
type input "Whats your cancellation policy"
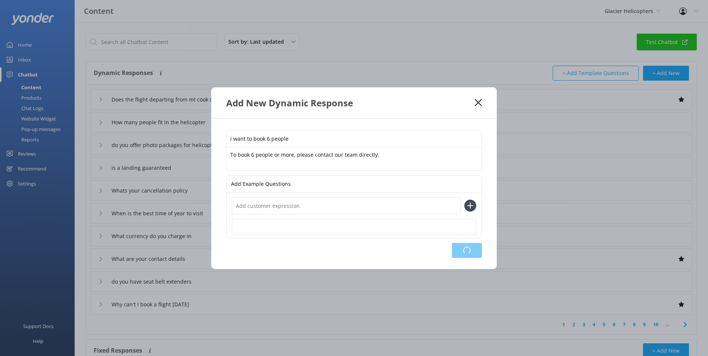
type input "When is the best time of year to visit"
type input "What currency do you charge in"
type input "What are your contact details"
type input "do you have seat belt extenders"
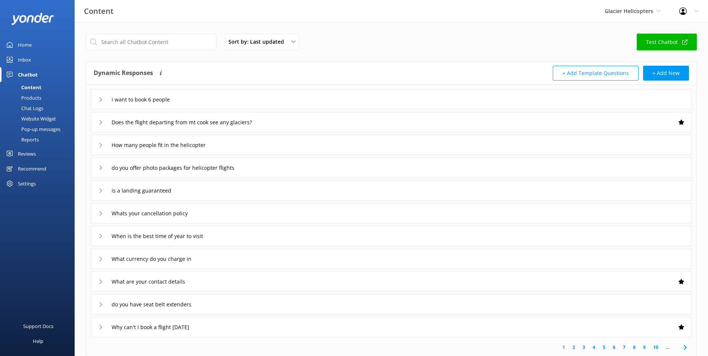
click at [191, 94] on div "i want to book 6 people" at bounding box center [391, 99] width 601 height 21
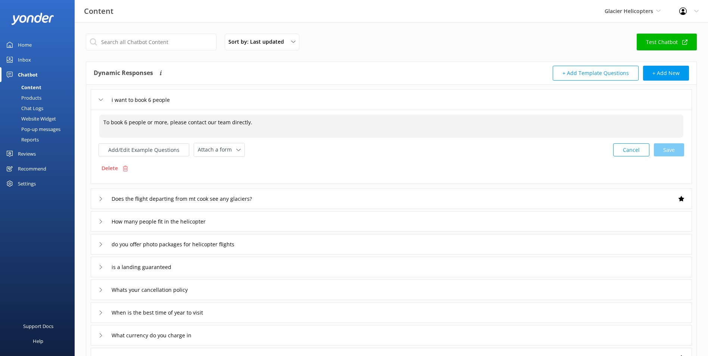
click at [254, 125] on textarea "To book 6 people or more, please contact our team directly." at bounding box center [391, 126] width 584 height 23
click at [167, 134] on textarea "To book 6 people or more, please contact our team directly." at bounding box center [391, 126] width 584 height 23
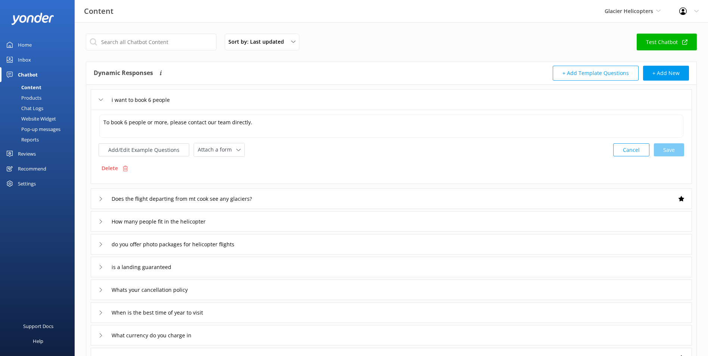
click at [191, 96] on div "i want to book 6 people" at bounding box center [391, 99] width 601 height 21
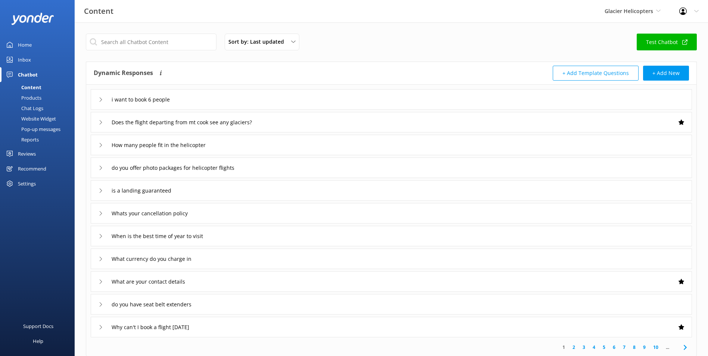
click at [189, 99] on div "i want to book 6 people" at bounding box center [391, 99] width 601 height 21
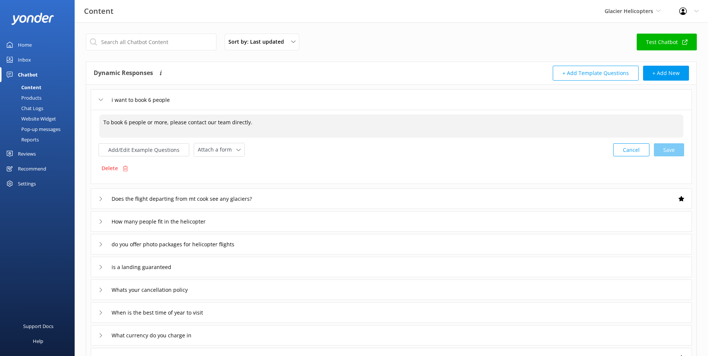
click at [284, 121] on textarea "To book 6 people or more, please contact our team directly." at bounding box center [391, 126] width 584 height 23
click at [678, 145] on div "Cancel Save" at bounding box center [648, 150] width 71 height 14
type textarea "To book 6 people or more, please contact us."
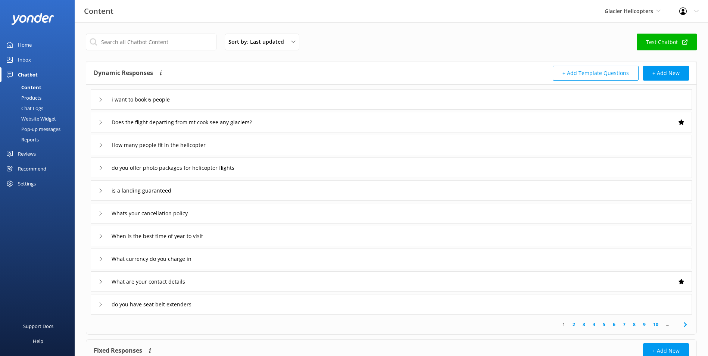
click at [288, 96] on div "i want to book 6 people" at bounding box center [391, 99] width 601 height 21
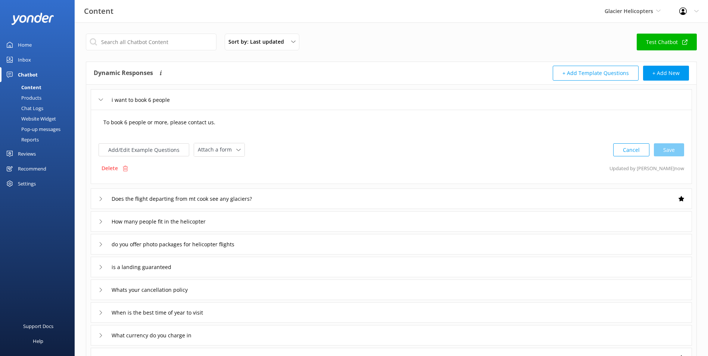
click at [277, 124] on textarea "To book 6 people or more, please contact us." at bounding box center [391, 126] width 584 height 23
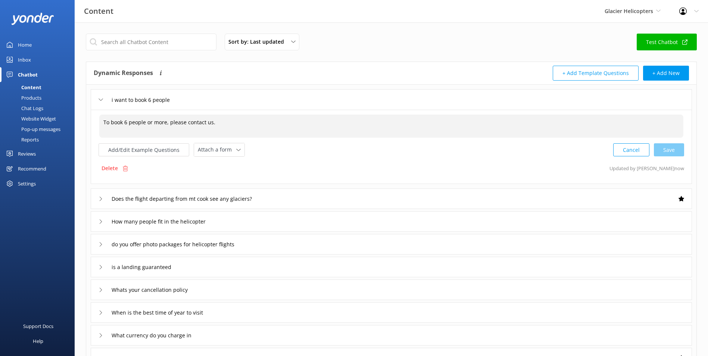
drag, startPoint x: 277, startPoint y: 124, endPoint x: 203, endPoint y: 130, distance: 74.5
click at [203, 130] on textarea "To book 6 people or more, please contact us." at bounding box center [391, 126] width 584 height 23
click at [666, 146] on div "Cancel Save" at bounding box center [648, 150] width 71 height 14
type textarea "To book 6 people or more, please contact our team for availability."
click at [173, 48] on input "text" at bounding box center [151, 42] width 131 height 17
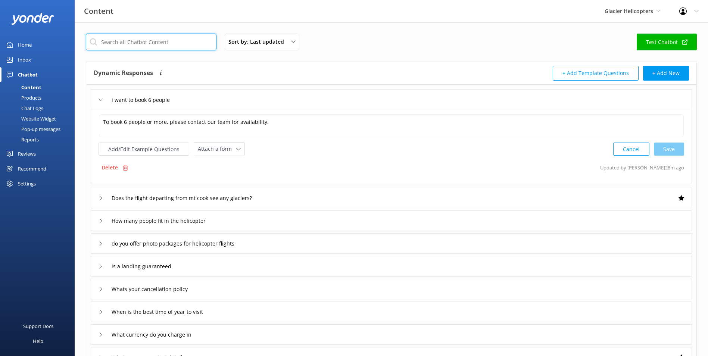
click at [177, 46] on input "text" at bounding box center [151, 42] width 131 height 17
click at [337, 34] on div "Sort by: Last updated Title (A-Z) Last updated Test Chatbot" at bounding box center [391, 44] width 611 height 21
click at [212, 99] on div "i want to book 6 people" at bounding box center [391, 99] width 601 height 21
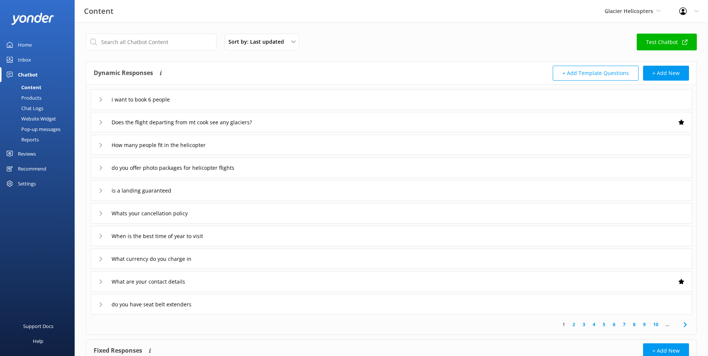
click at [212, 99] on div "i want to book 6 people" at bounding box center [391, 99] width 601 height 21
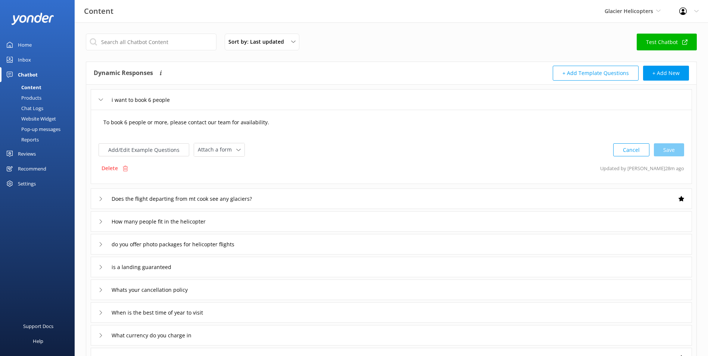
click at [158, 123] on textarea "To book 6 people or more, please contact our team for availability." at bounding box center [391, 126] width 584 height 23
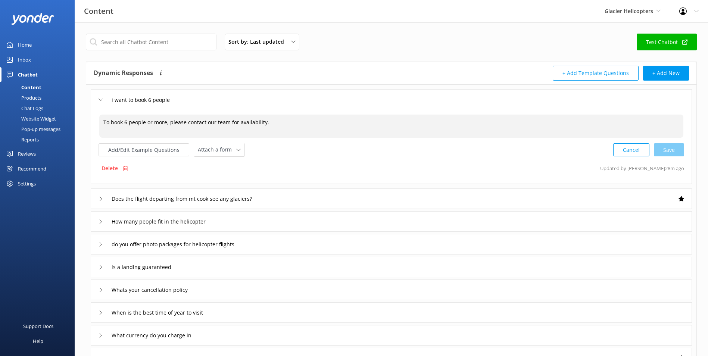
click at [351, 31] on div "Sort by: Last updated Title (A-Z) Last updated Test Chatbot Dynamic Responses T…" at bounding box center [392, 255] width 634 height 467
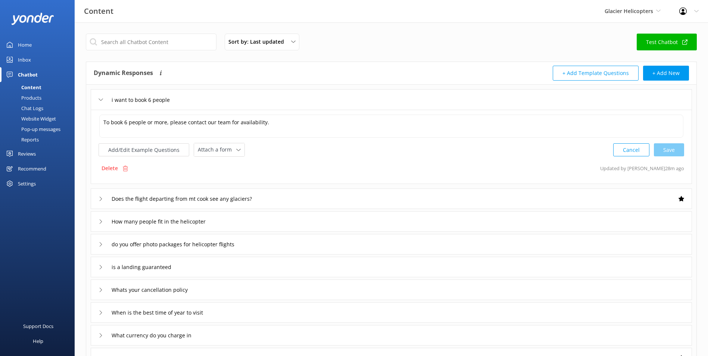
click at [27, 60] on div "Inbox" at bounding box center [24, 59] width 13 height 15
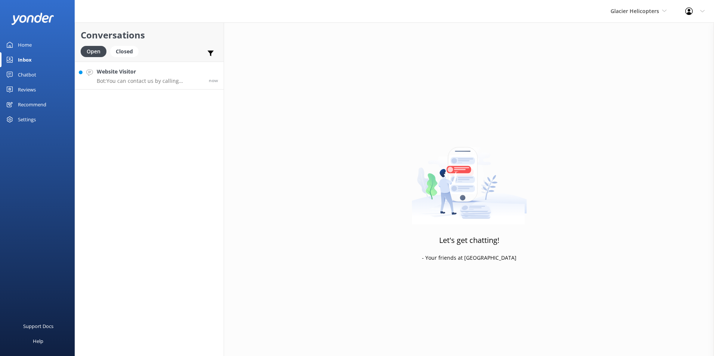
click at [139, 71] on h4 "Website Visitor" at bounding box center [150, 72] width 106 height 8
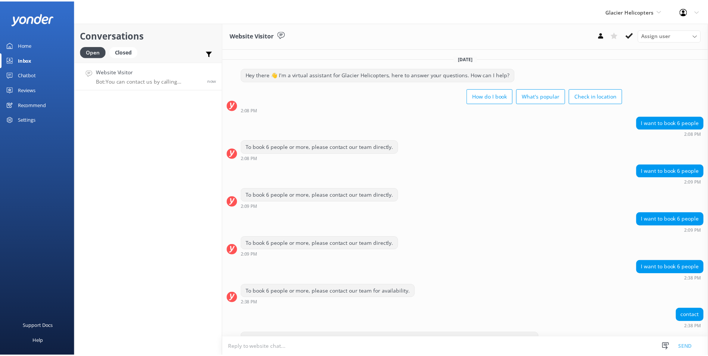
scroll to position [78, 0]
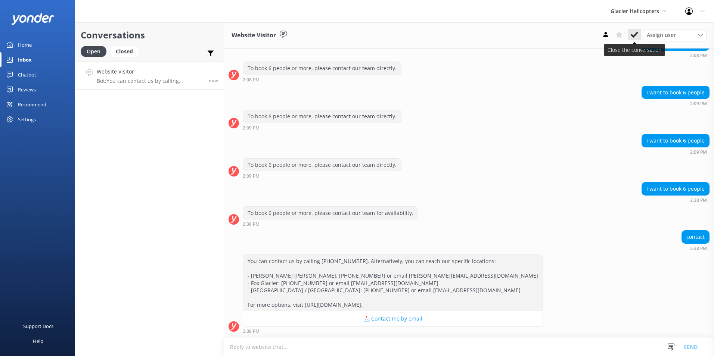
click at [636, 35] on icon at bounding box center [634, 34] width 7 height 7
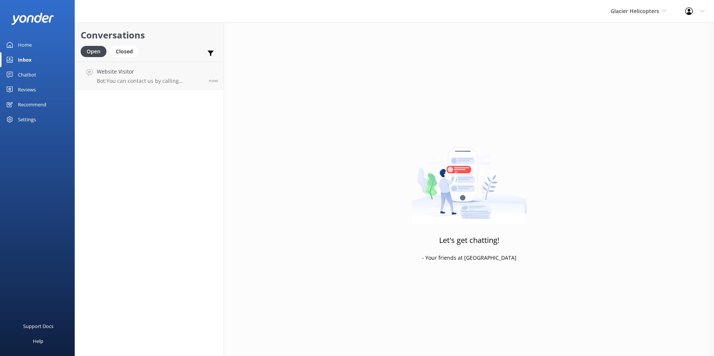
click at [662, 6] on div "Glacier Helicopters Milford Sound Scenic Flights Glacier Helicopters The Helico…" at bounding box center [638, 11] width 75 height 22
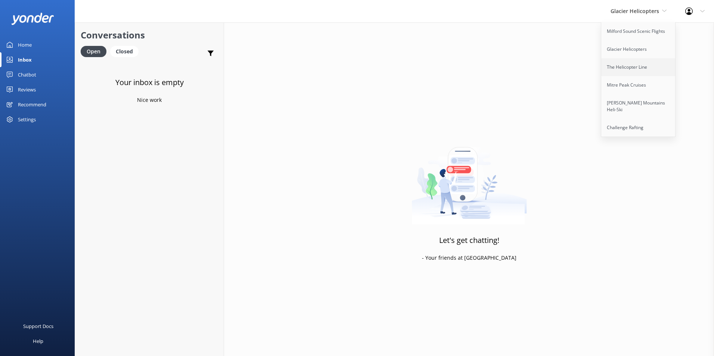
click at [633, 64] on link "The Helicopter Line" at bounding box center [638, 67] width 75 height 18
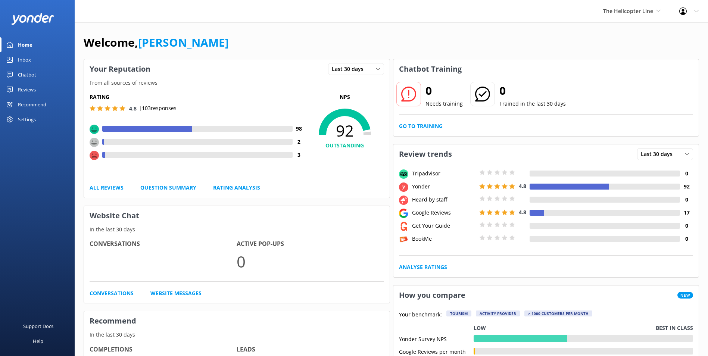
click at [43, 73] on link "Chatbot" at bounding box center [37, 74] width 75 height 15
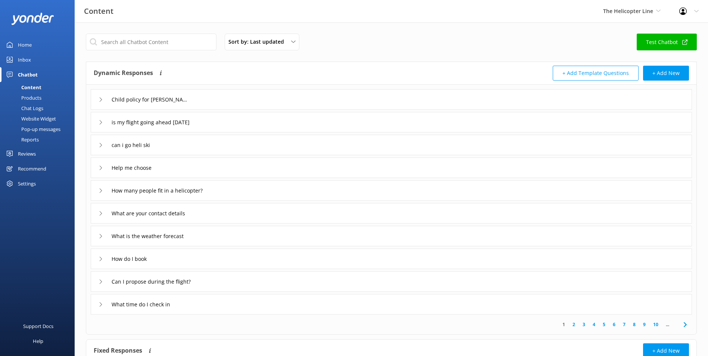
click at [171, 22] on div "Content The Helicopter Line Milford Sound Scenic Flights Glacier Helicopters Th…" at bounding box center [354, 11] width 708 height 22
click at [165, 39] on input "text" at bounding box center [151, 42] width 131 height 17
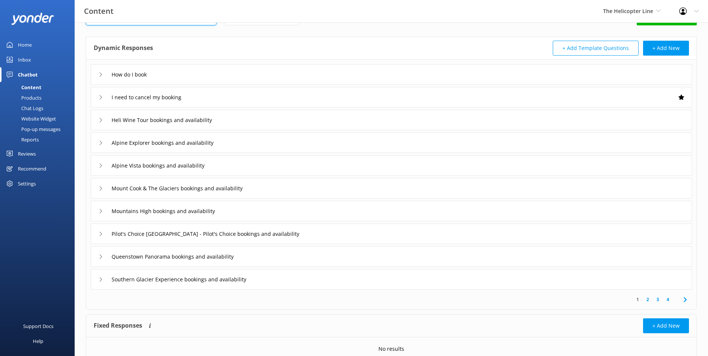
scroll to position [57, 0]
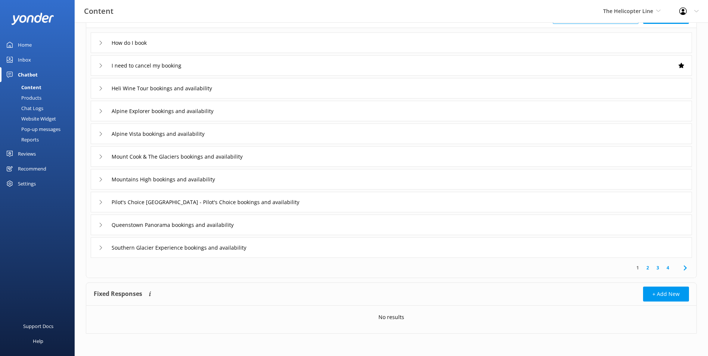
type input "book"
click at [650, 267] on link "2" at bounding box center [648, 267] width 10 height 7
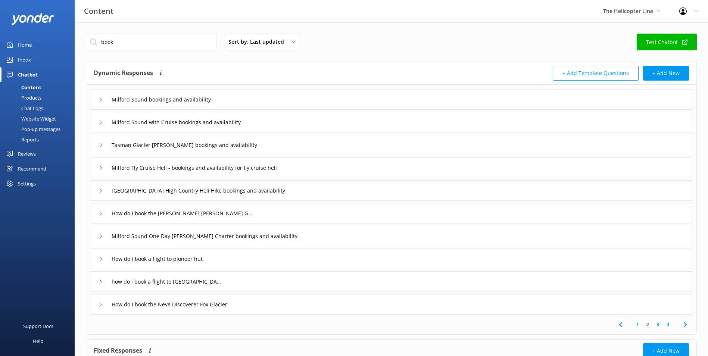
click at [658, 324] on link "3" at bounding box center [658, 324] width 10 height 7
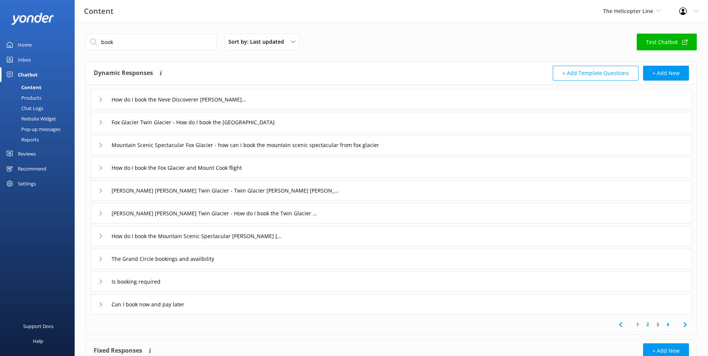
click at [668, 324] on link "4" at bounding box center [668, 324] width 10 height 7
